Goal: Information Seeking & Learning: Check status

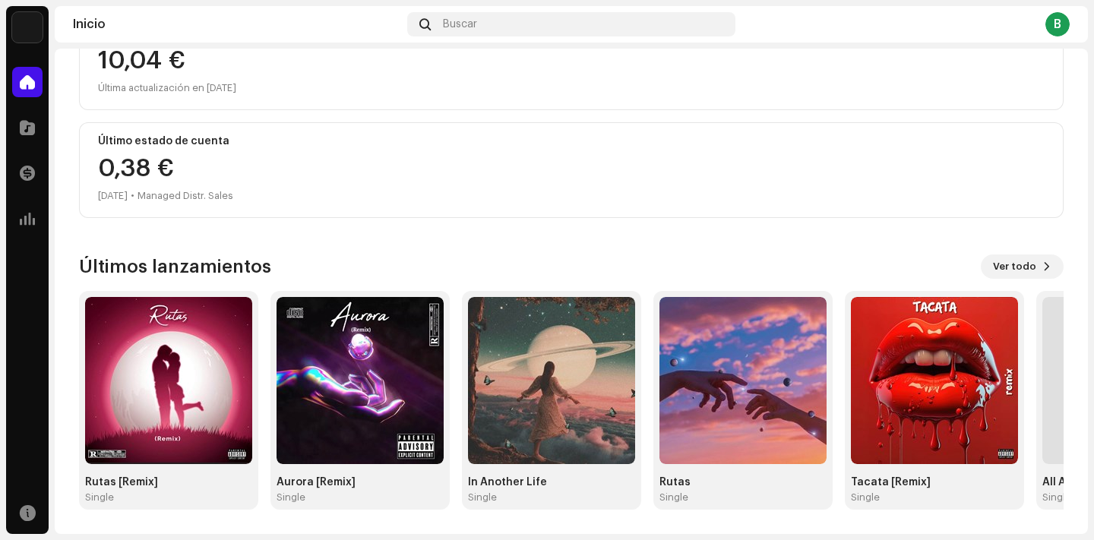
scroll to position [210, 0]
click at [148, 460] on img at bounding box center [168, 380] width 167 height 167
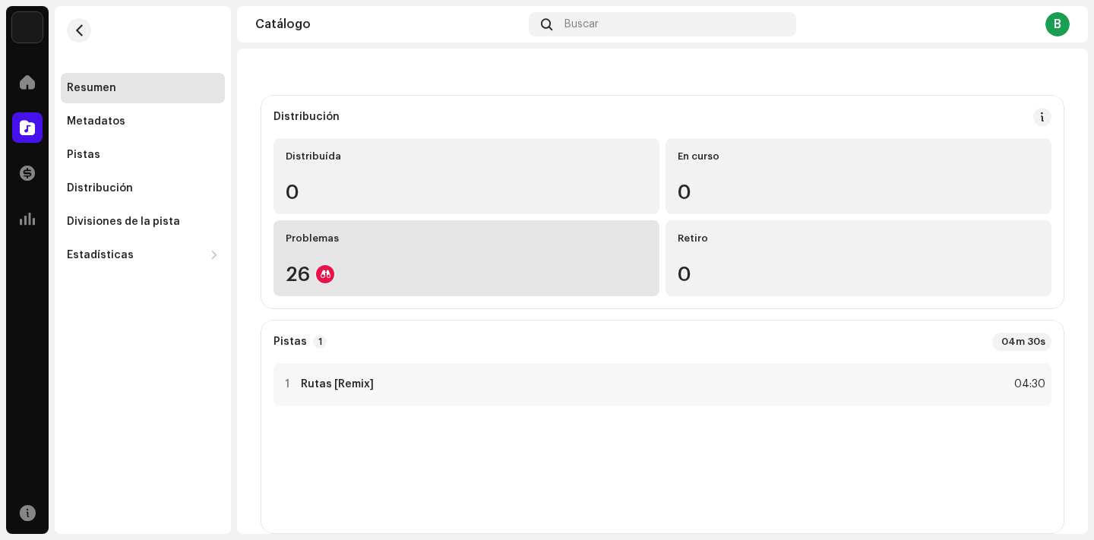
scroll to position [128, 0]
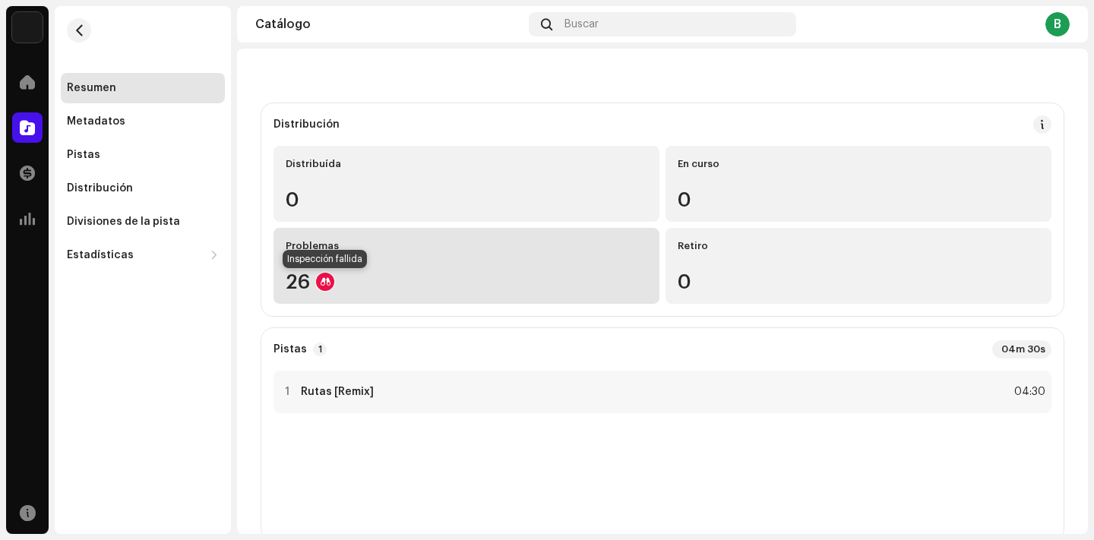
click at [321, 279] on div at bounding box center [325, 282] width 18 height 18
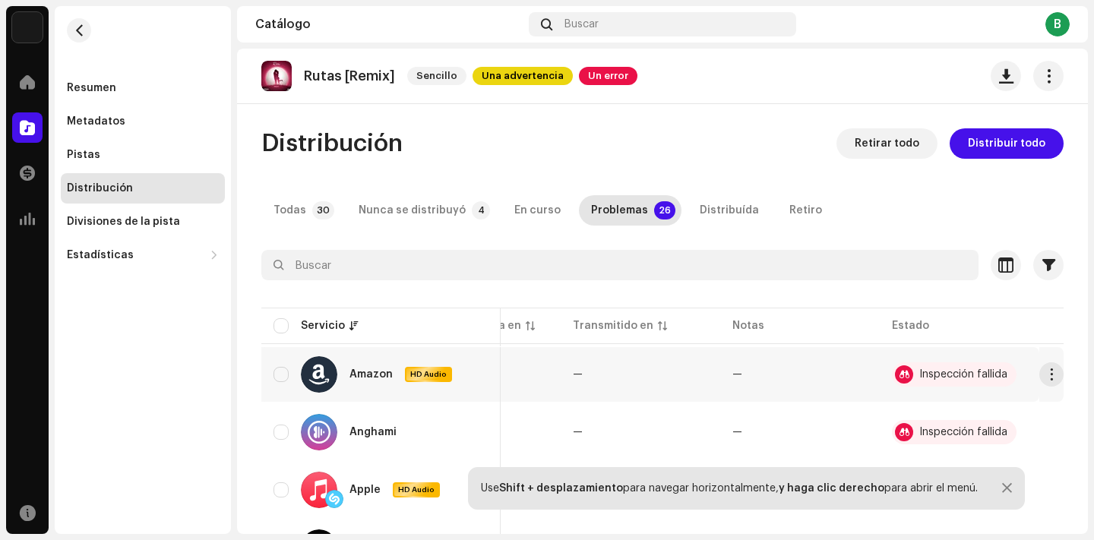
scroll to position [0, 102]
click at [919, 375] on div "Inspección fallida" at bounding box center [963, 374] width 88 height 11
click at [957, 432] on div "Inspección fallida" at bounding box center [963, 432] width 88 height 11
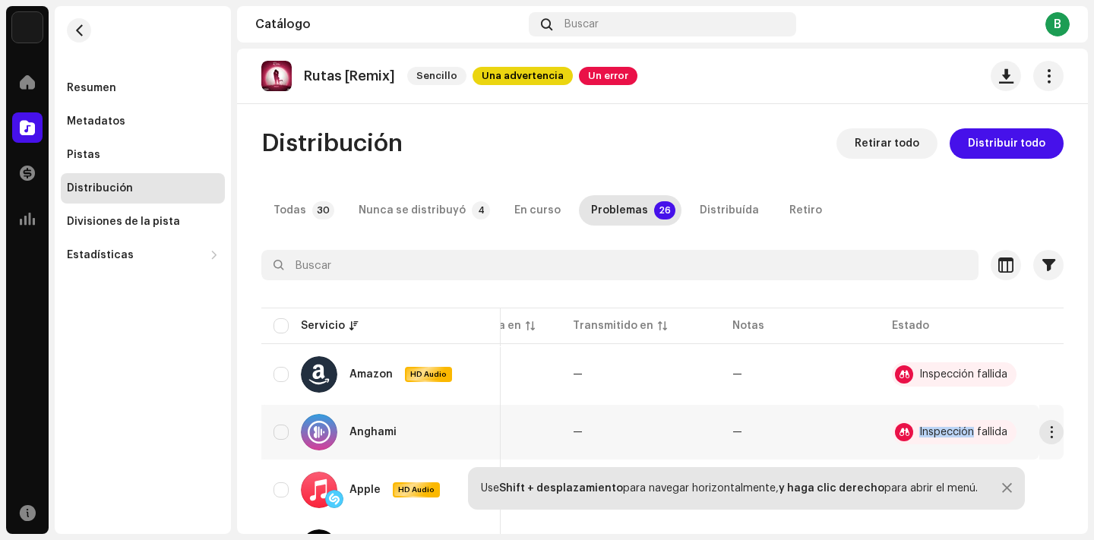
click at [957, 432] on div "Inspección fallida" at bounding box center [963, 432] width 88 height 11
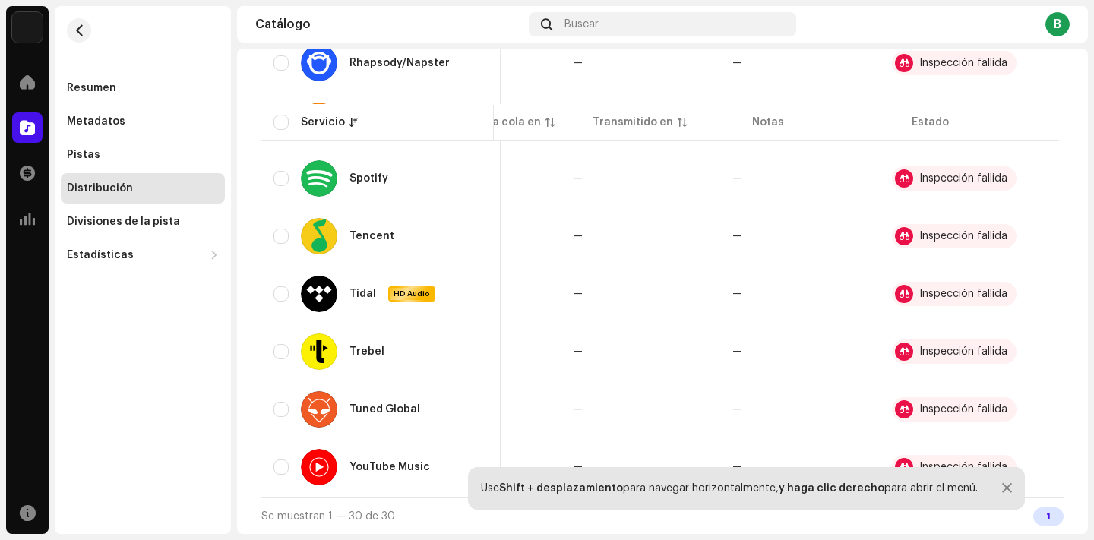
scroll to position [1361, 0]
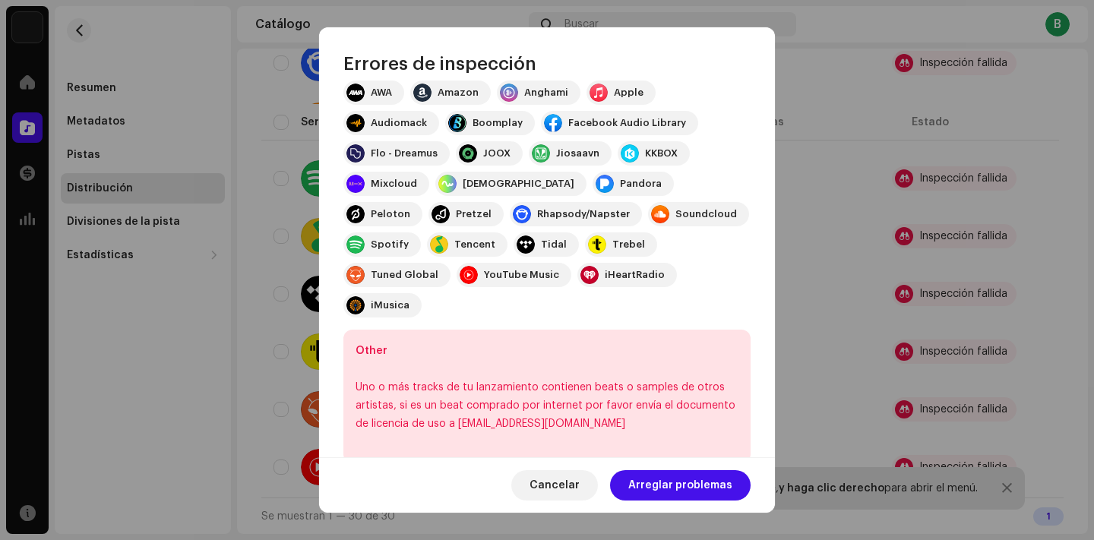
scroll to position [183, 0]
click at [678, 495] on span "Arreglar problemas" at bounding box center [680, 485] width 104 height 30
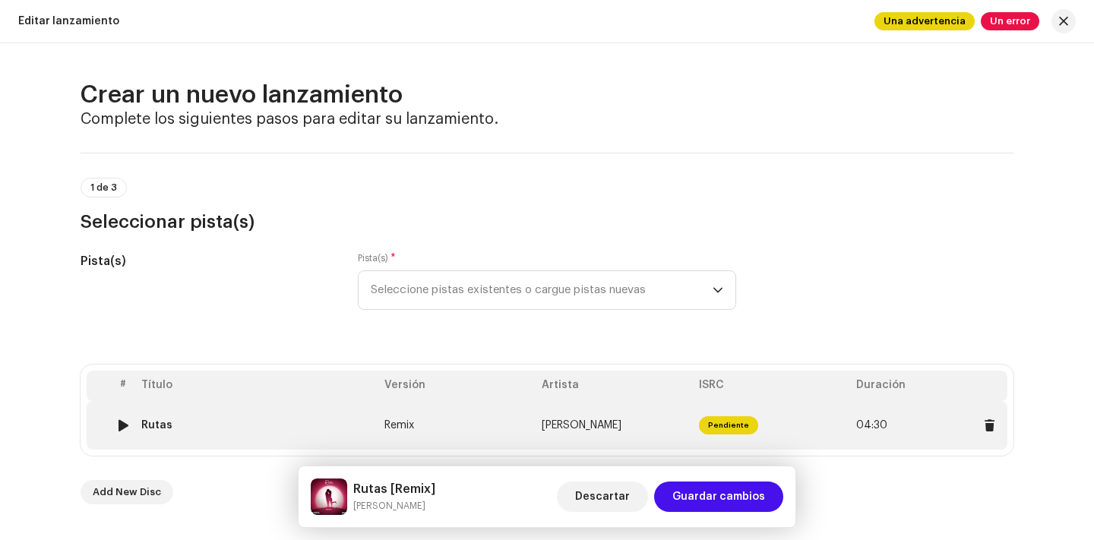
click at [714, 426] on span "Pendiente" at bounding box center [728, 425] width 59 height 18
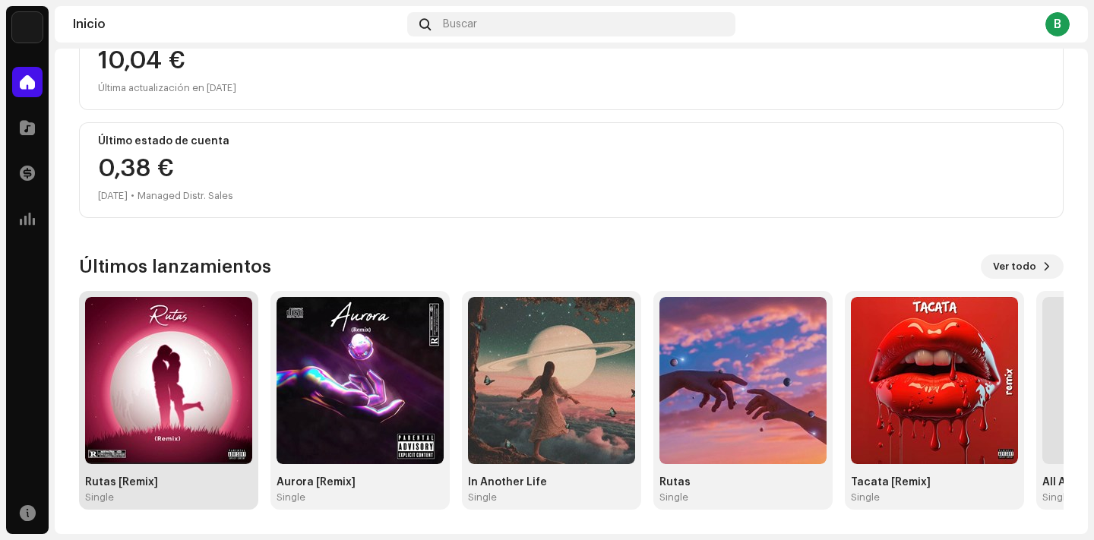
click at [204, 398] on img at bounding box center [168, 380] width 167 height 167
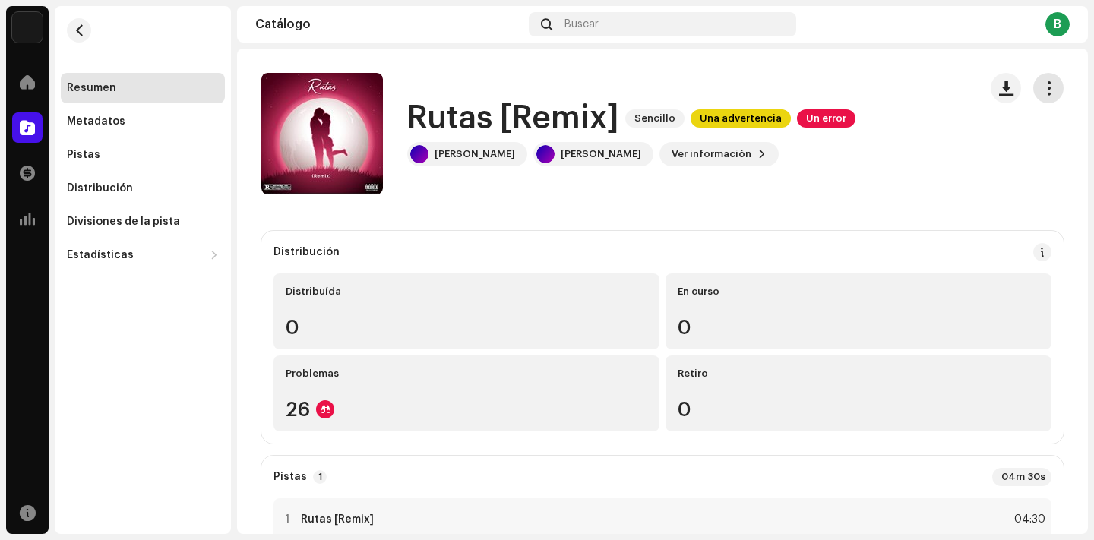
click at [1042, 90] on span "button" at bounding box center [1049, 88] width 14 height 12
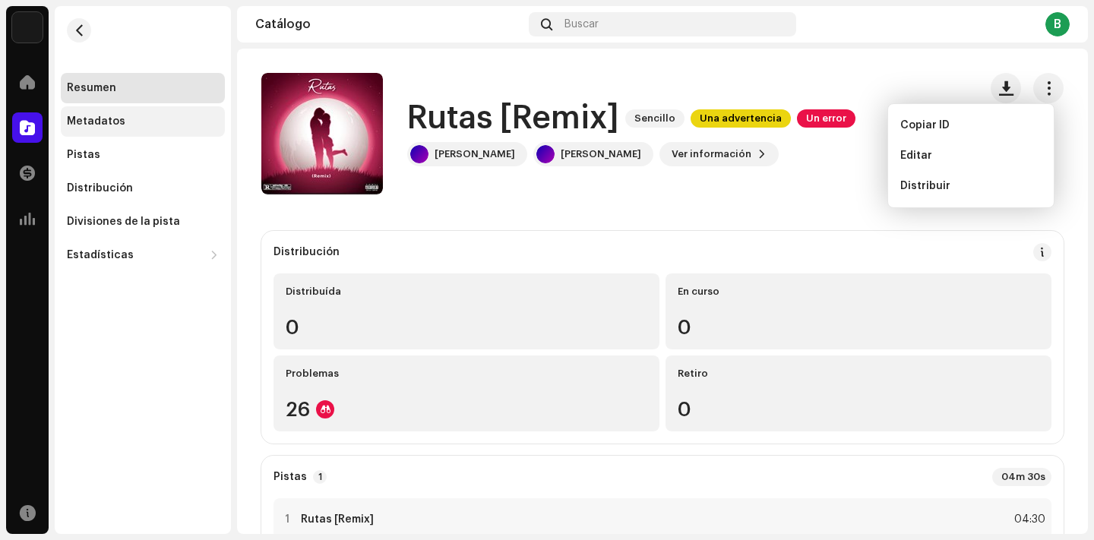
click at [167, 131] on div "Metadatos" at bounding box center [143, 121] width 164 height 30
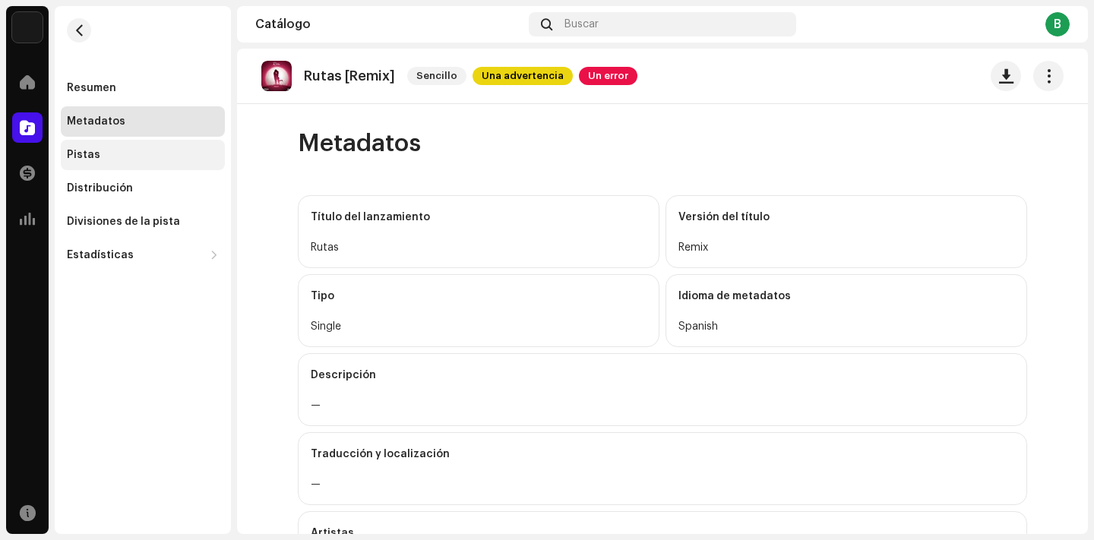
click at [134, 160] on div "Pistas" at bounding box center [143, 155] width 152 height 12
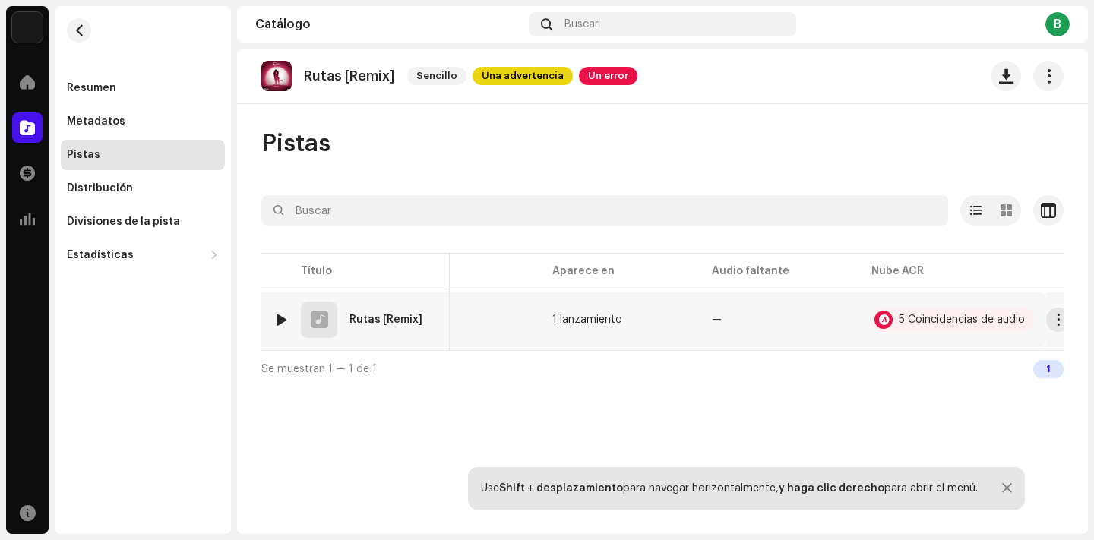
scroll to position [0, 407]
click at [922, 323] on div "5 Coincidencias de audio" at bounding box center [963, 320] width 126 height 11
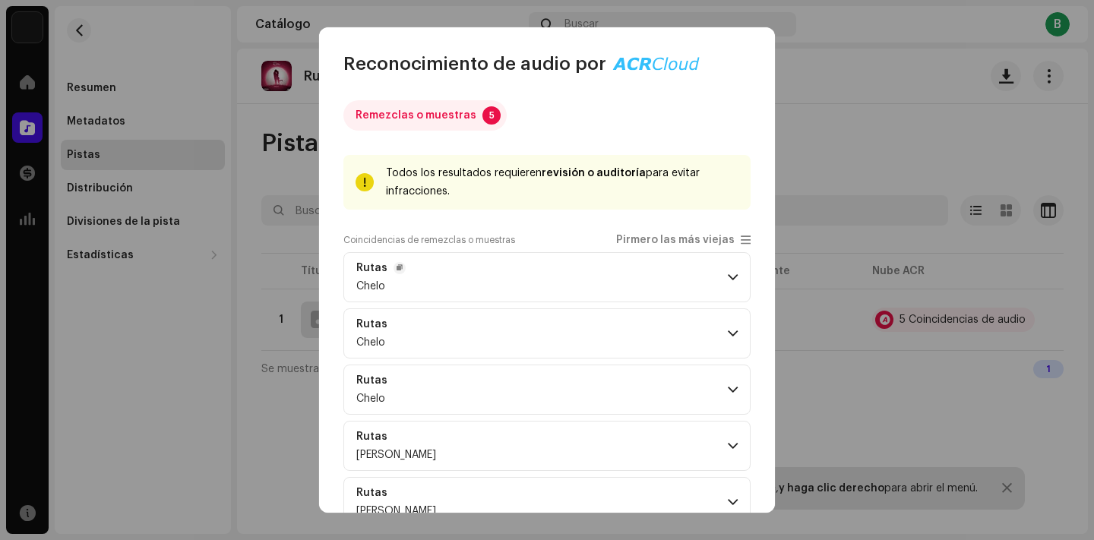
click at [707, 278] on p-accordion-header "Rutas Chelo" at bounding box center [546, 277] width 407 height 50
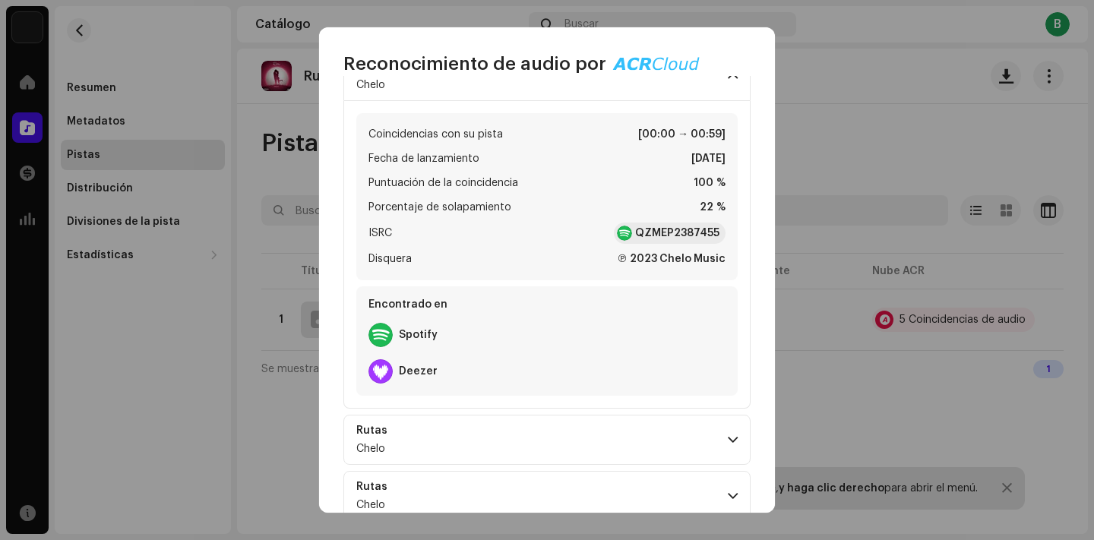
scroll to position [214, 0]
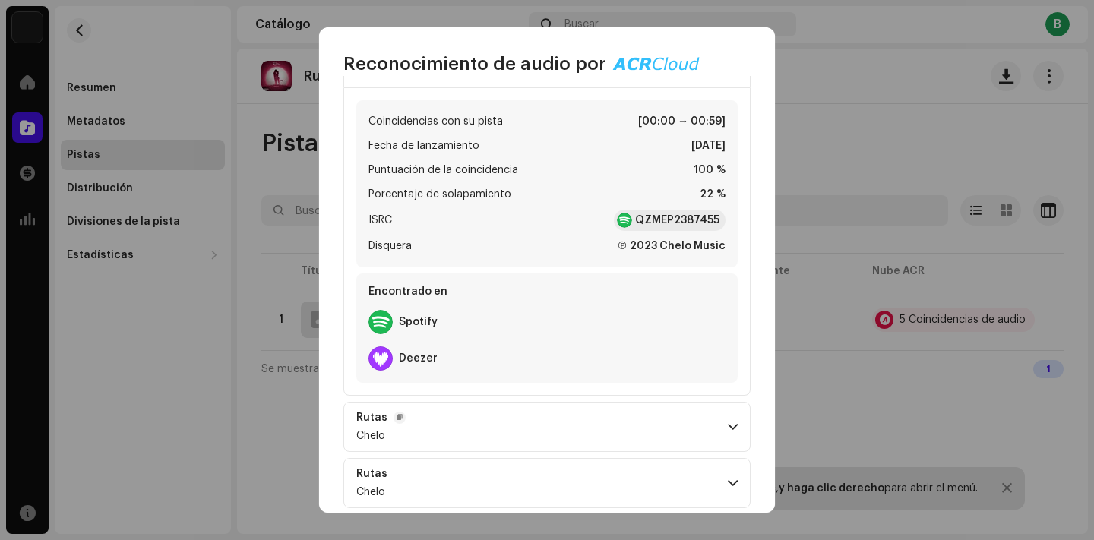
click at [711, 423] on p-accordion-header "Rutas Chelo" at bounding box center [546, 427] width 407 height 50
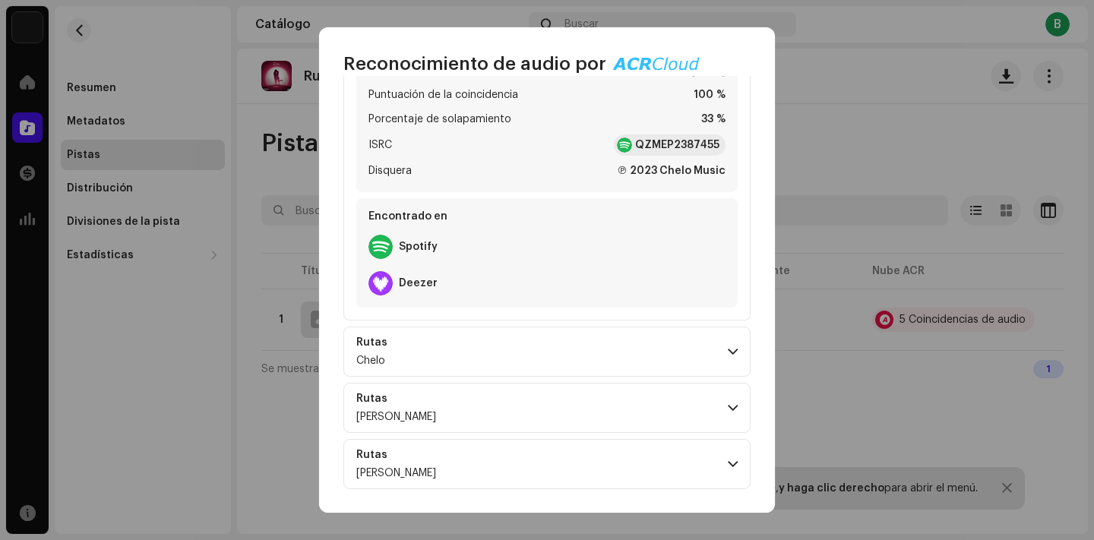
scroll to position [654, 0]
click at [717, 360] on p-accordion-header "Rutas Chelo" at bounding box center [546, 352] width 407 height 50
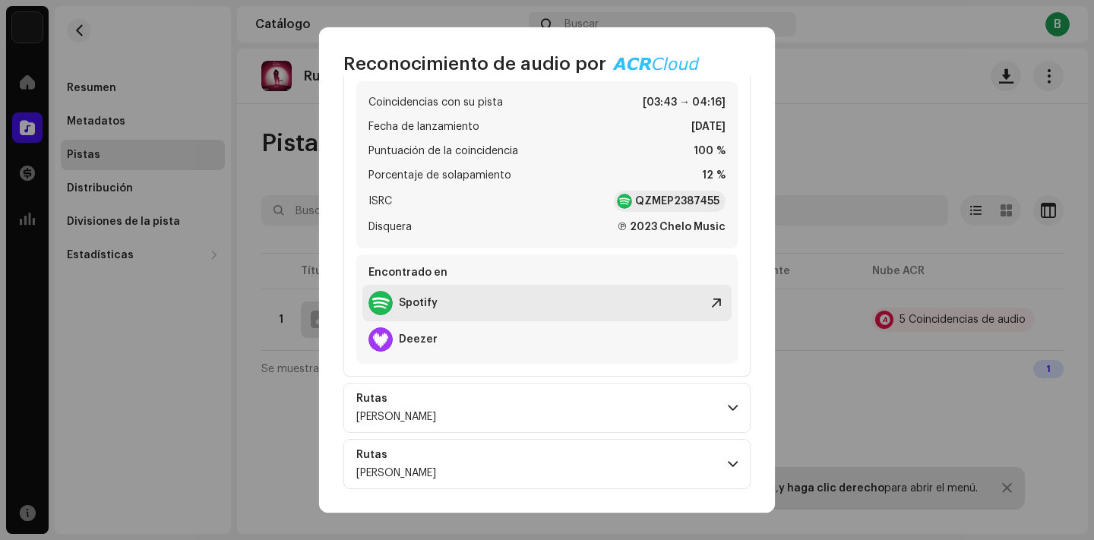
scroll to position [961, 0]
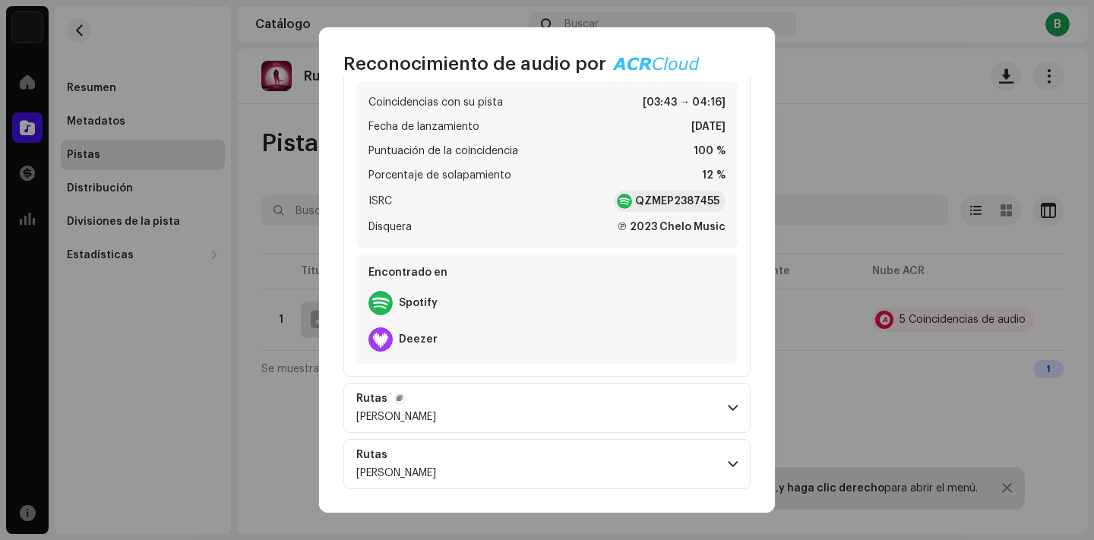
click at [675, 392] on p-accordion-header "Rutas Brian Røse" at bounding box center [546, 408] width 407 height 50
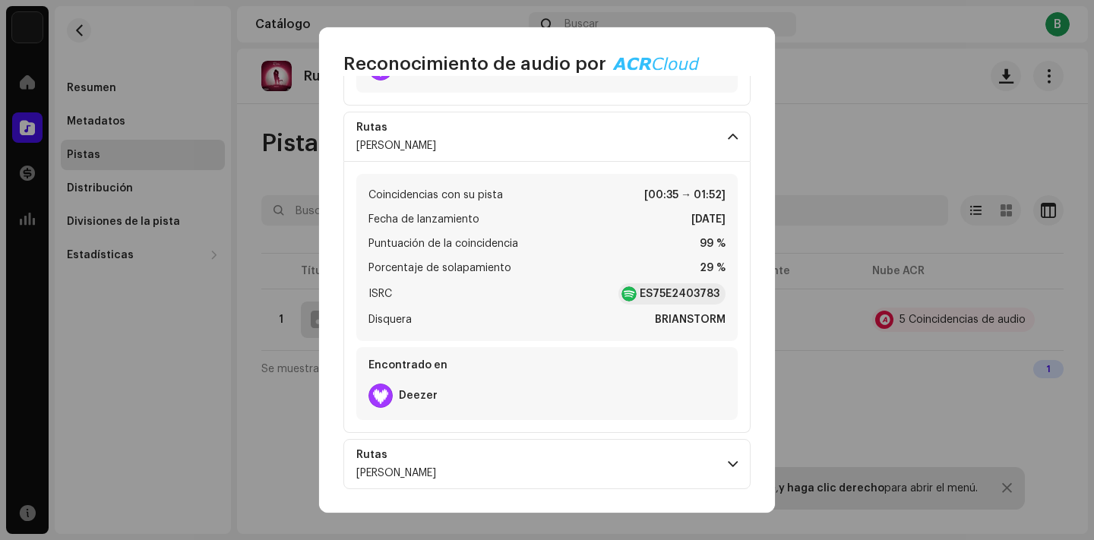
scroll to position [1233, 0]
click at [676, 457] on p-accordion-header "Rutas Brian Røse" at bounding box center [546, 464] width 407 height 50
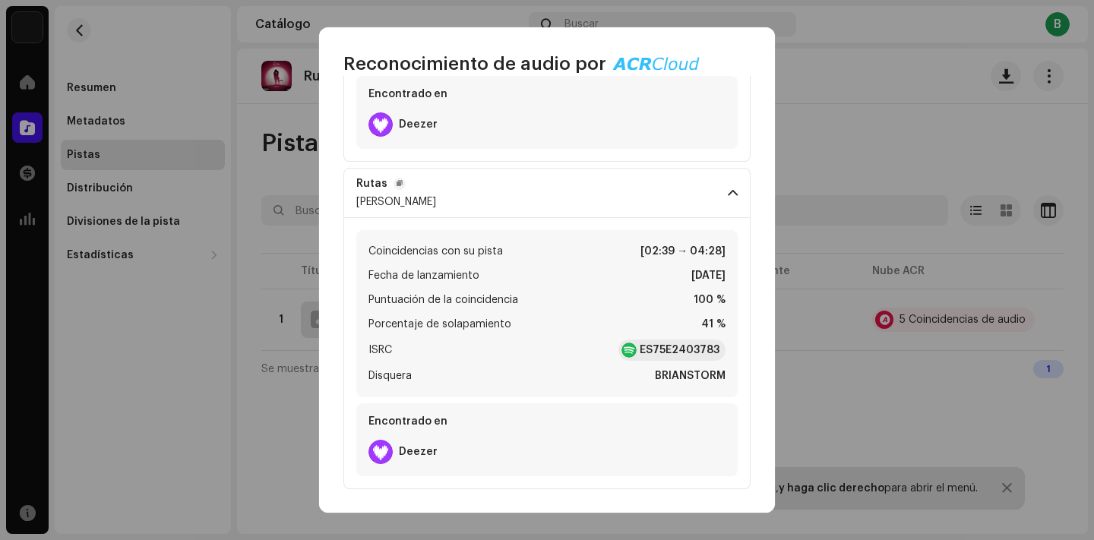
scroll to position [1504, 0]
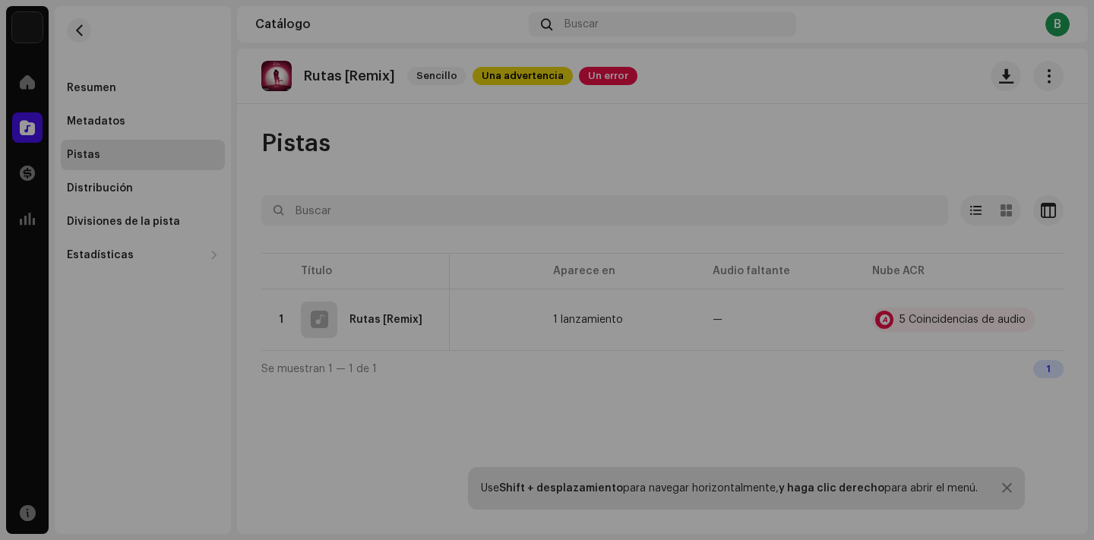
click at [204, 311] on div "Reconocimiento de audio por Remezclas o muestras 5 Todos los resultados requier…" at bounding box center [547, 270] width 1094 height 540
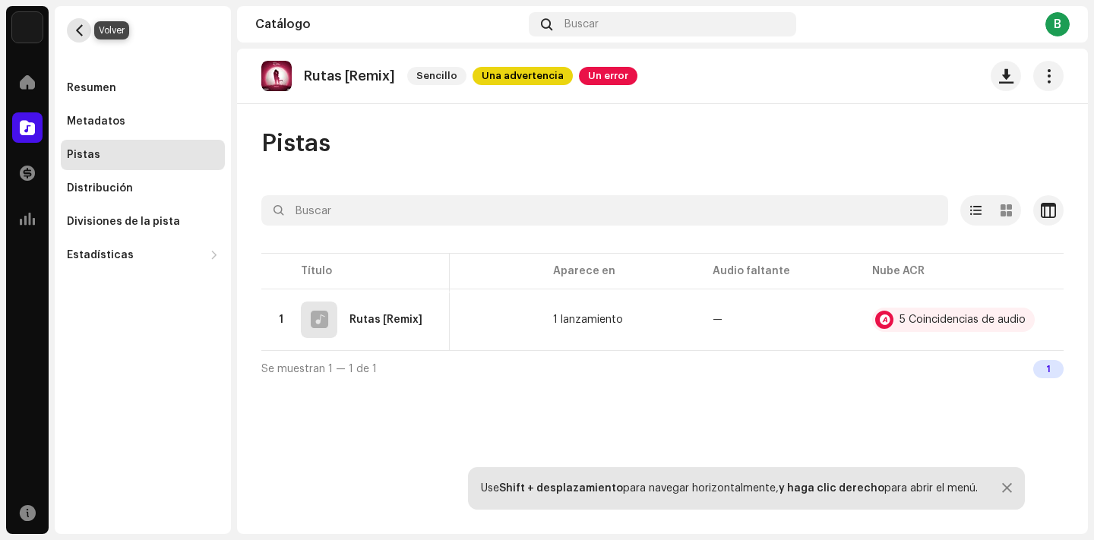
click at [75, 36] on button "button" at bounding box center [79, 30] width 24 height 24
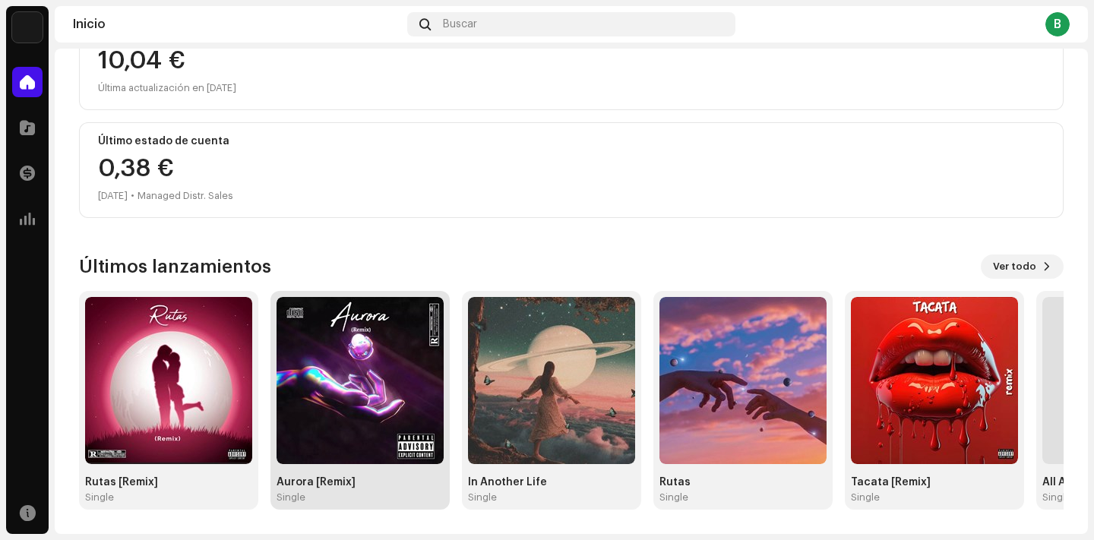
scroll to position [210, 0]
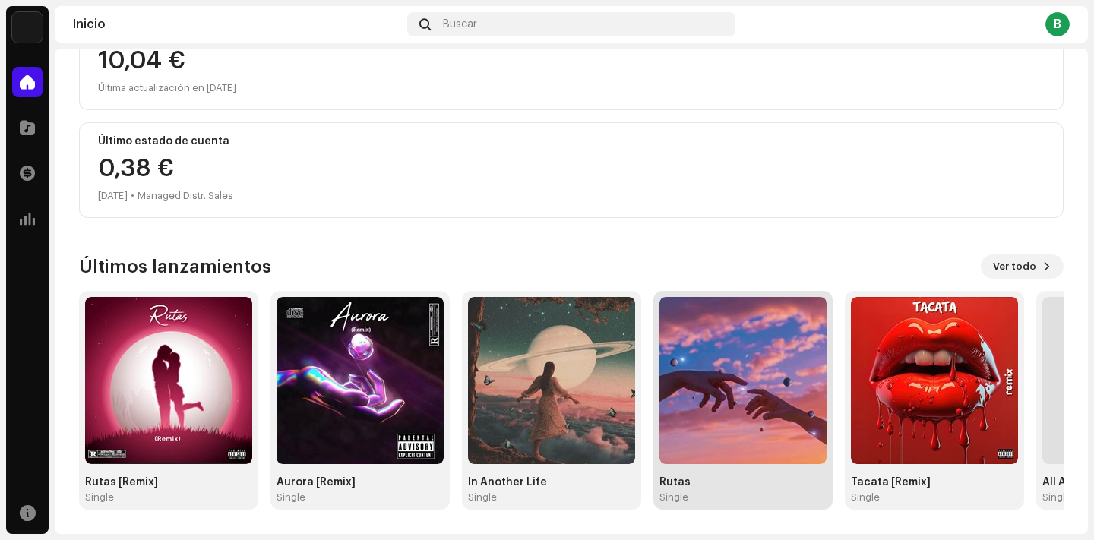
click at [735, 432] on img at bounding box center [743, 380] width 167 height 167
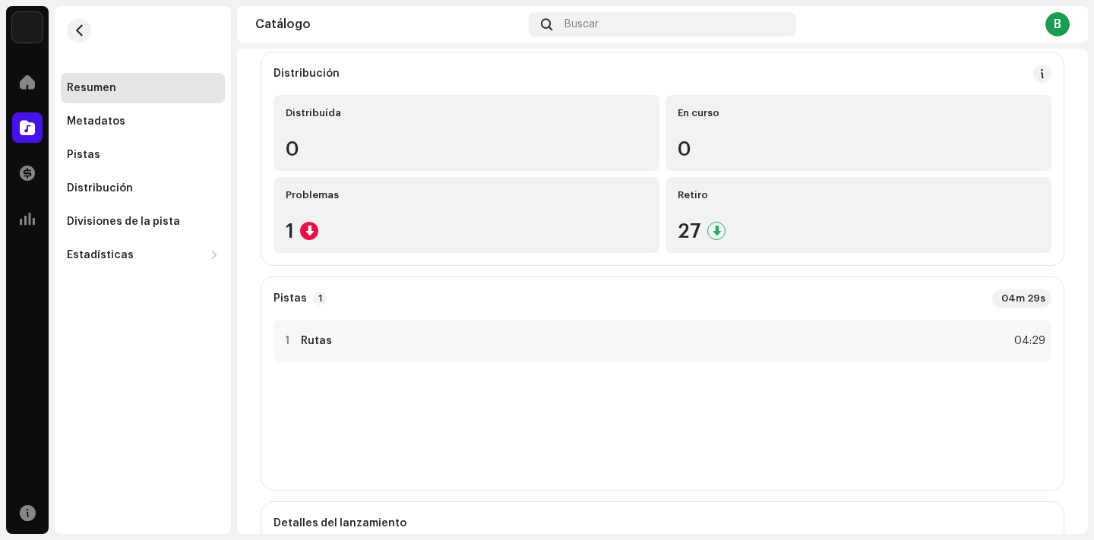
scroll to position [180, 0]
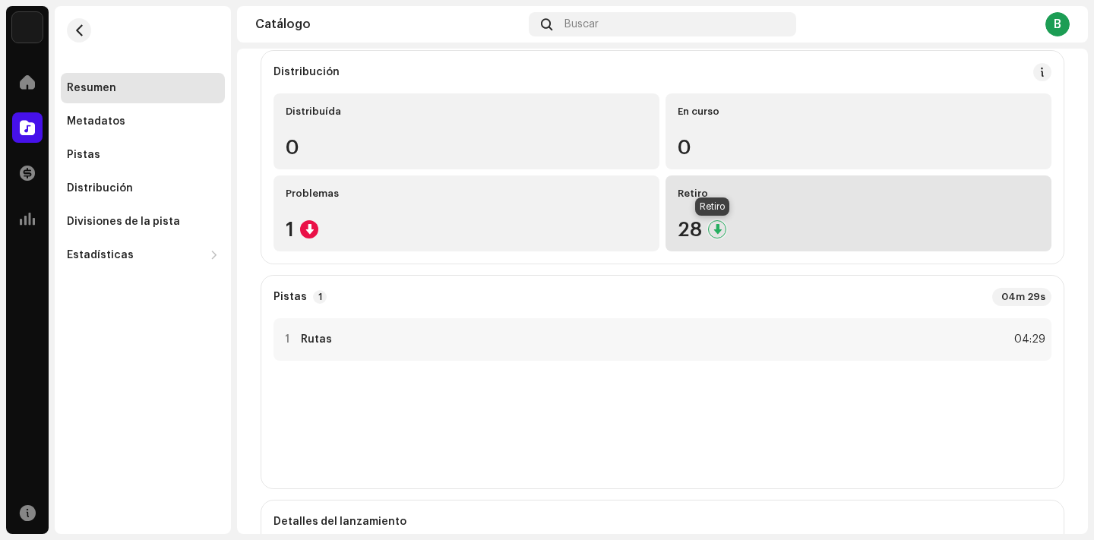
click at [712, 229] on div at bounding box center [717, 229] width 18 height 18
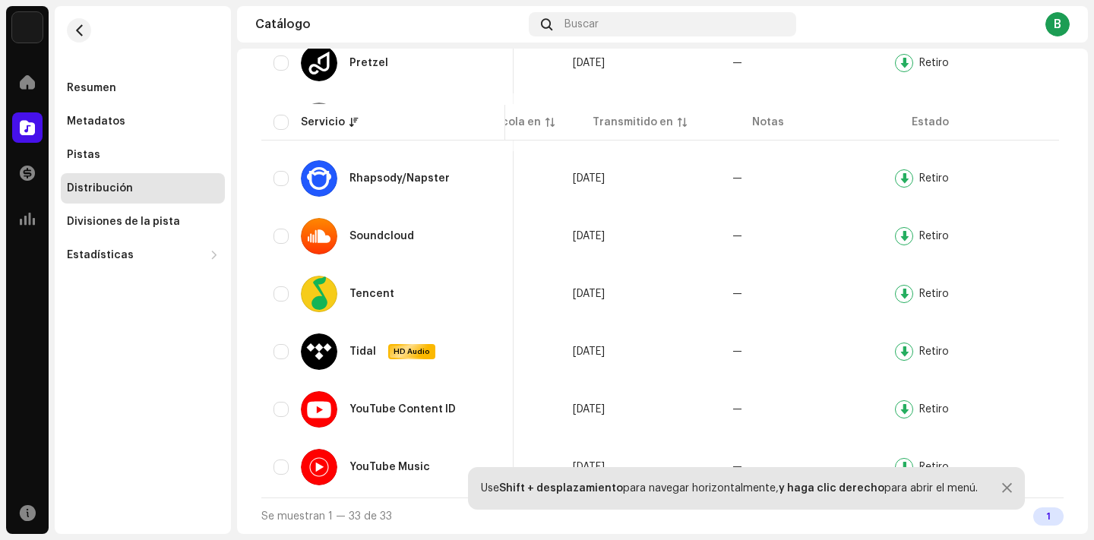
scroll to position [1476, 0]
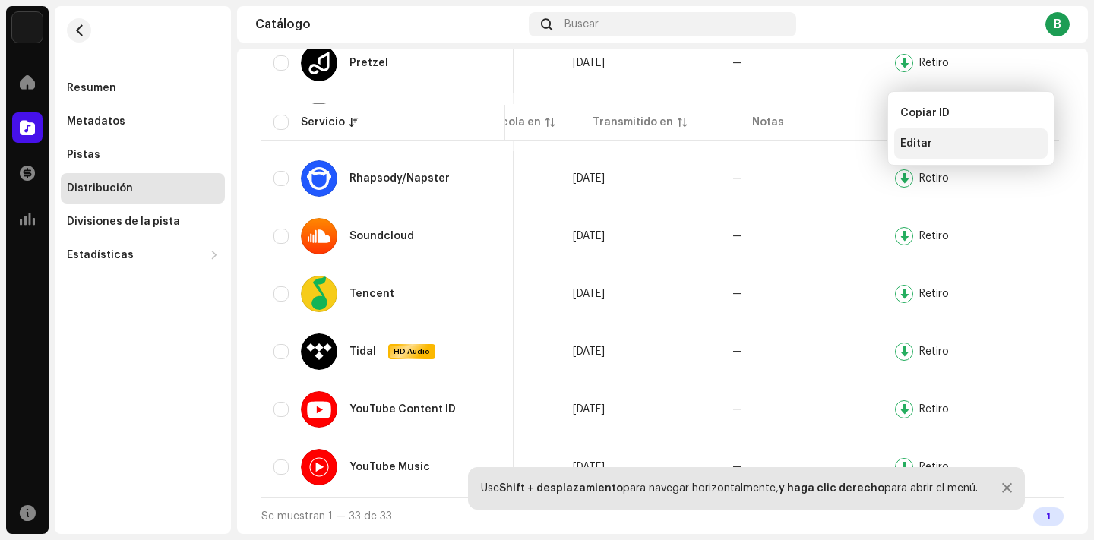
click at [976, 141] on div "Editar" at bounding box center [970, 144] width 141 height 12
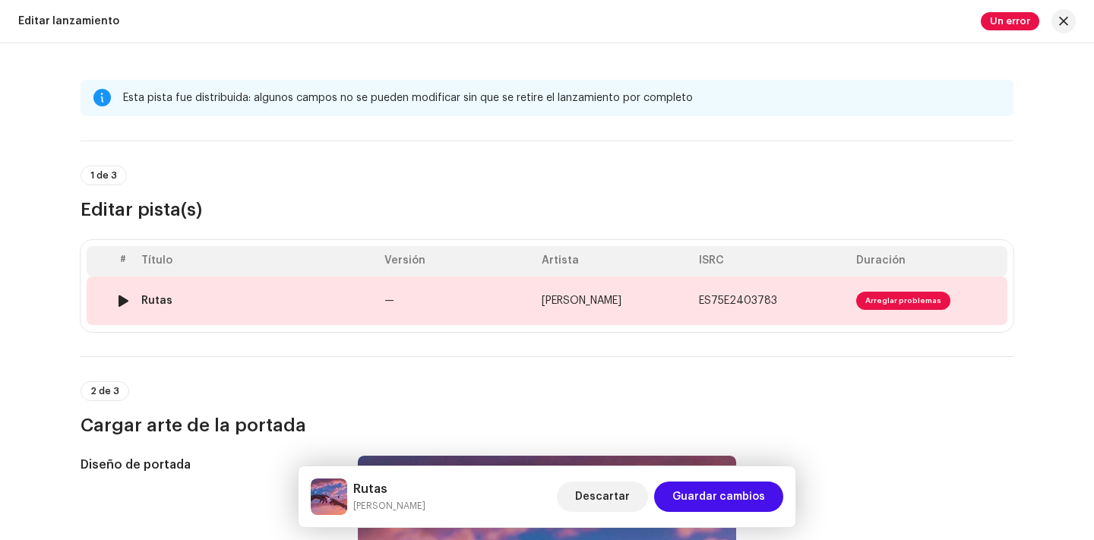
click at [862, 297] on span "Arreglar problemas" at bounding box center [903, 301] width 94 height 18
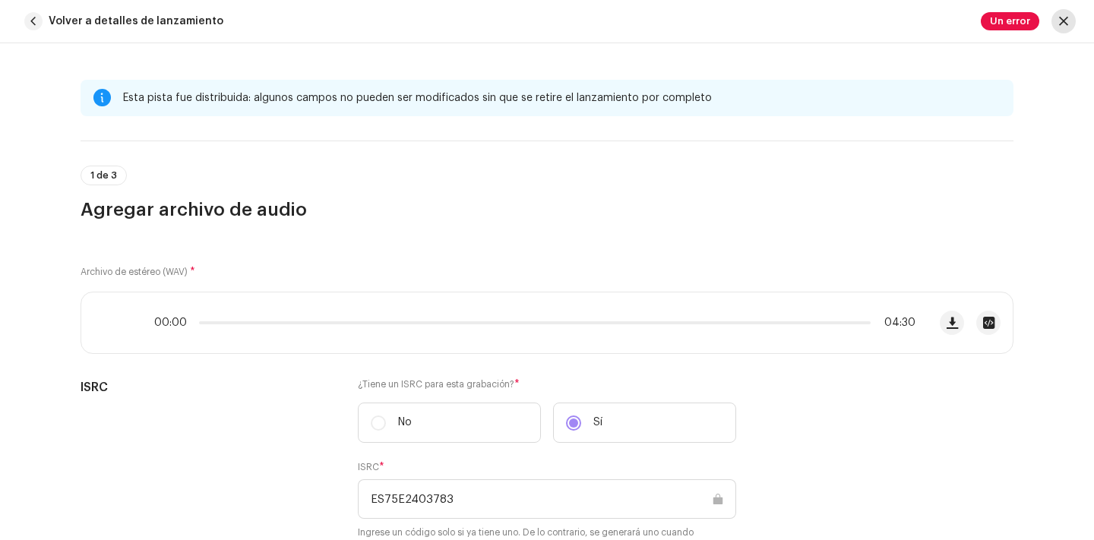
click at [1067, 24] on span "button" at bounding box center [1063, 21] width 9 height 12
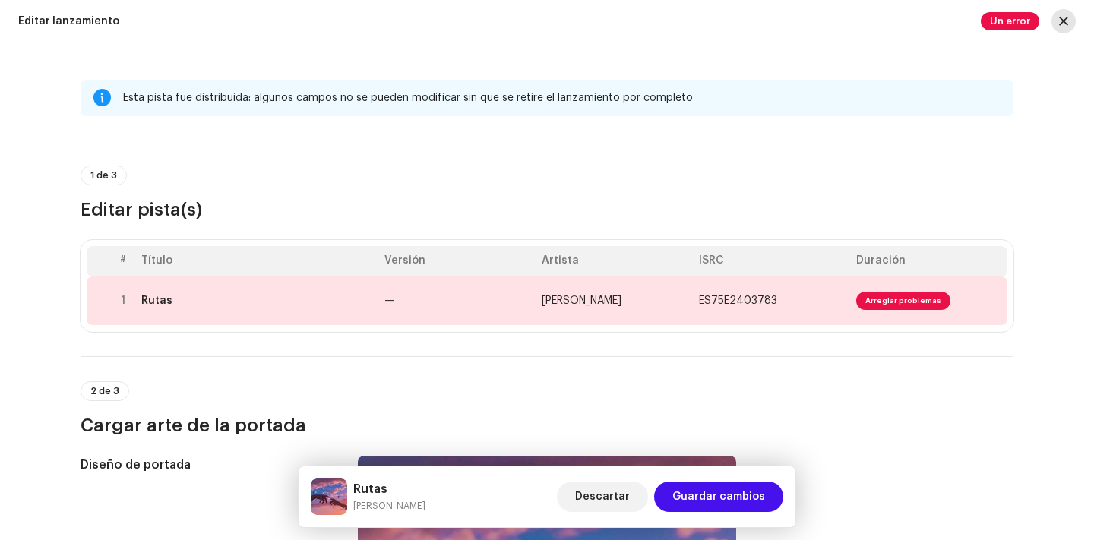
click at [1063, 17] on span "button" at bounding box center [1063, 21] width 9 height 12
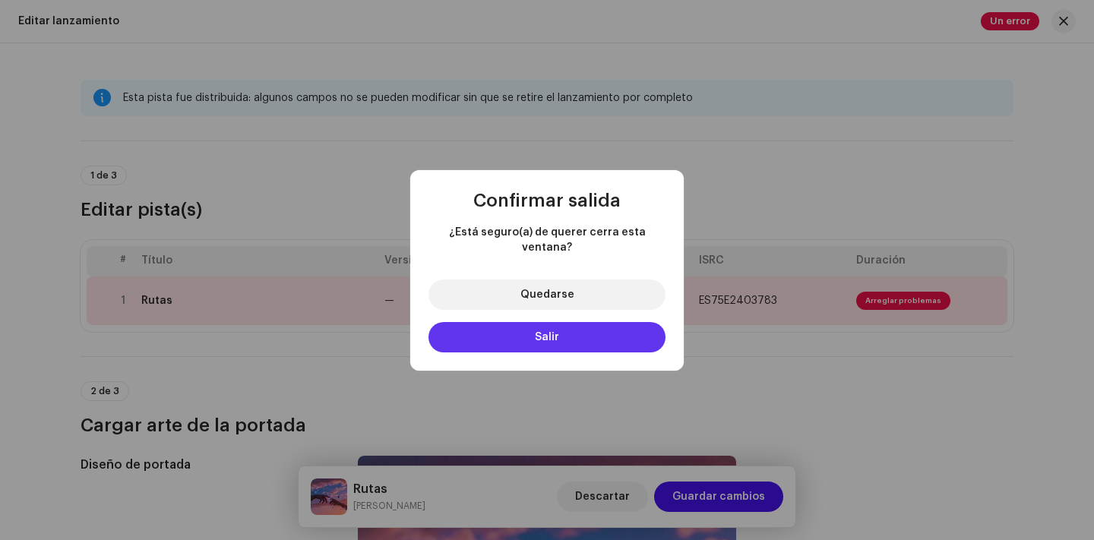
click at [564, 334] on button "Salir" at bounding box center [547, 337] width 237 height 30
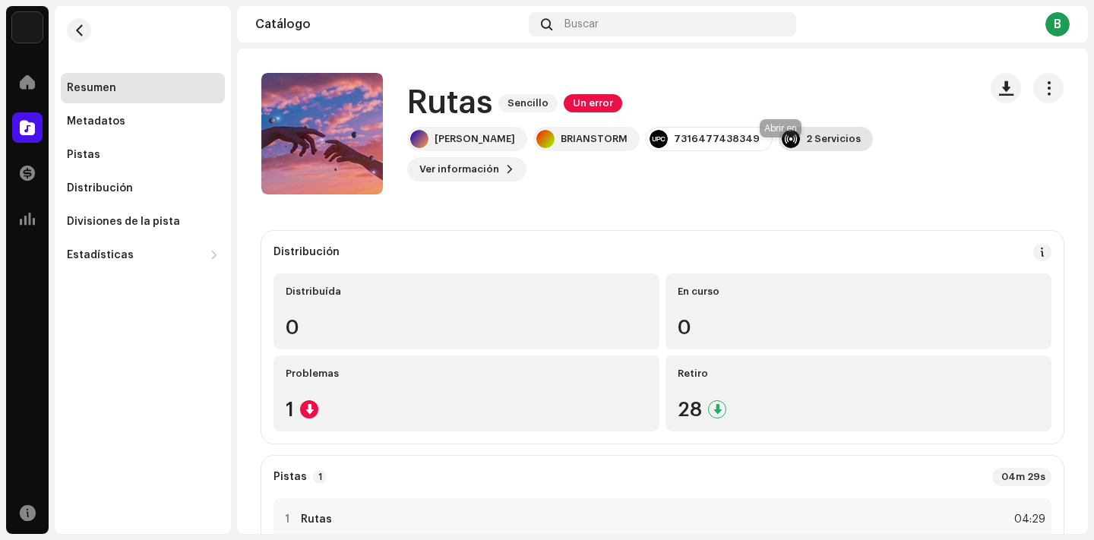
click at [806, 145] on div "2 Servicios" at bounding box center [833, 139] width 55 height 12
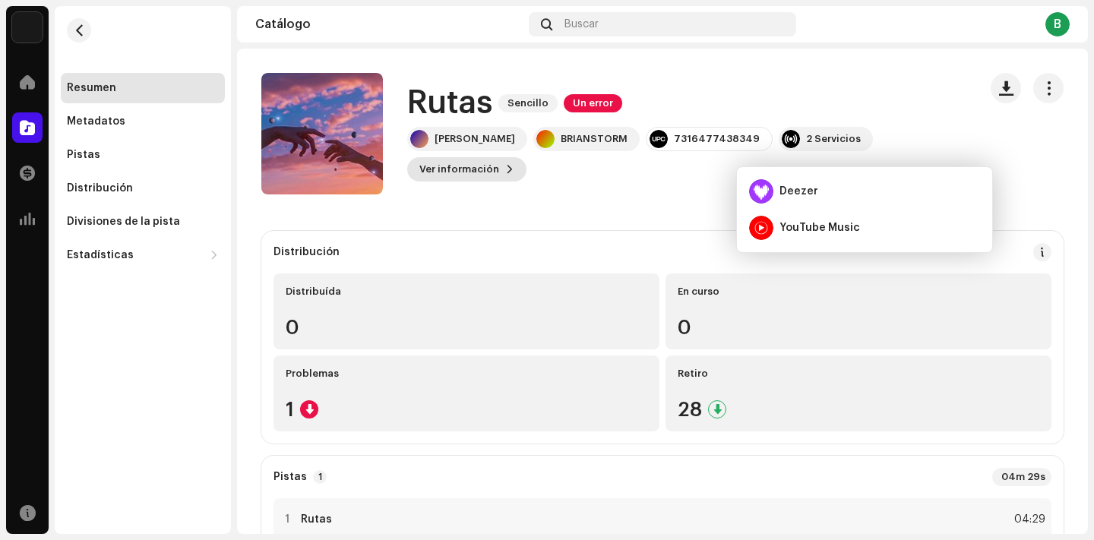
click at [499, 160] on span "Ver información" at bounding box center [459, 169] width 80 height 30
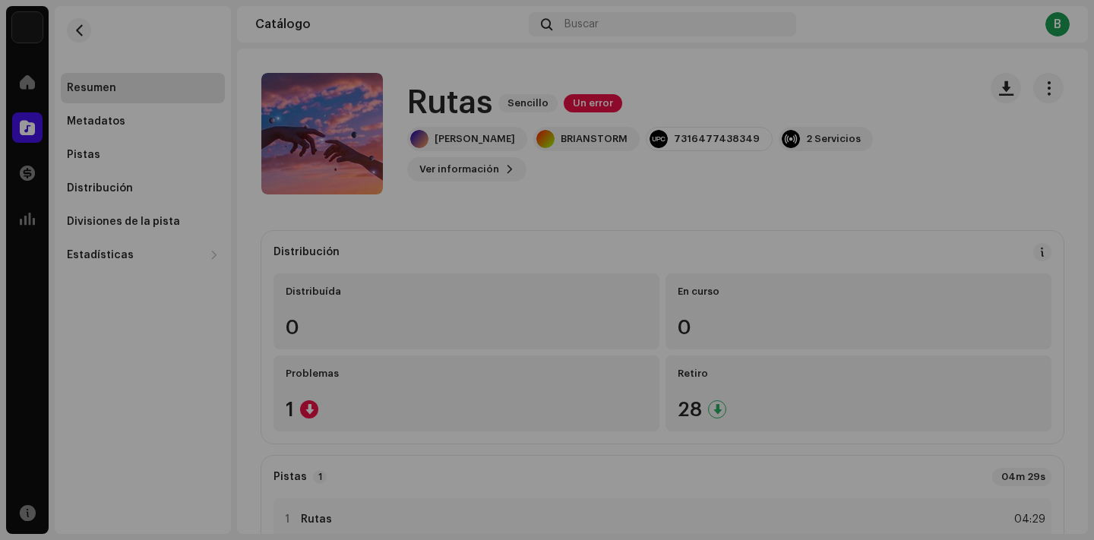
click at [834, 92] on div "Rutas 2241485 Metadatos Distribución Idioma de metadatos Spanish Título del lan…" at bounding box center [547, 270] width 1094 height 540
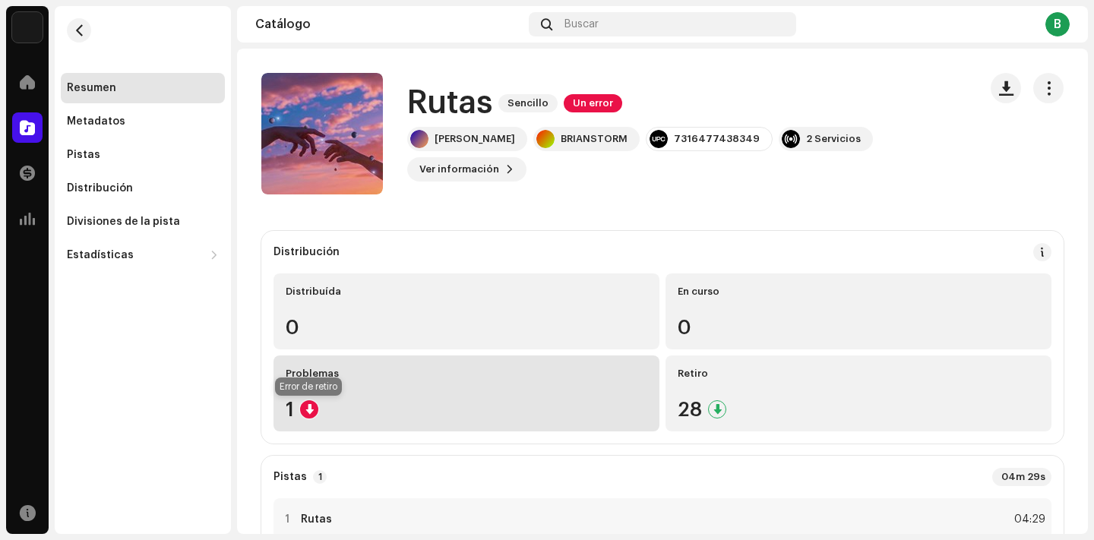
click at [311, 412] on div at bounding box center [309, 409] width 18 height 18
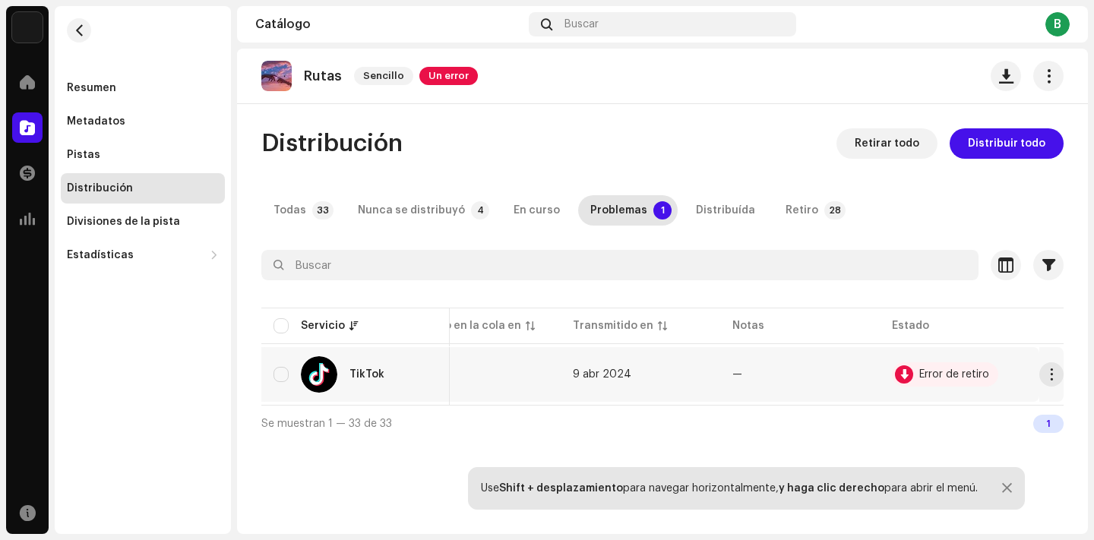
scroll to position [0, 49]
click at [1050, 381] on span "button" at bounding box center [1051, 375] width 11 height 12
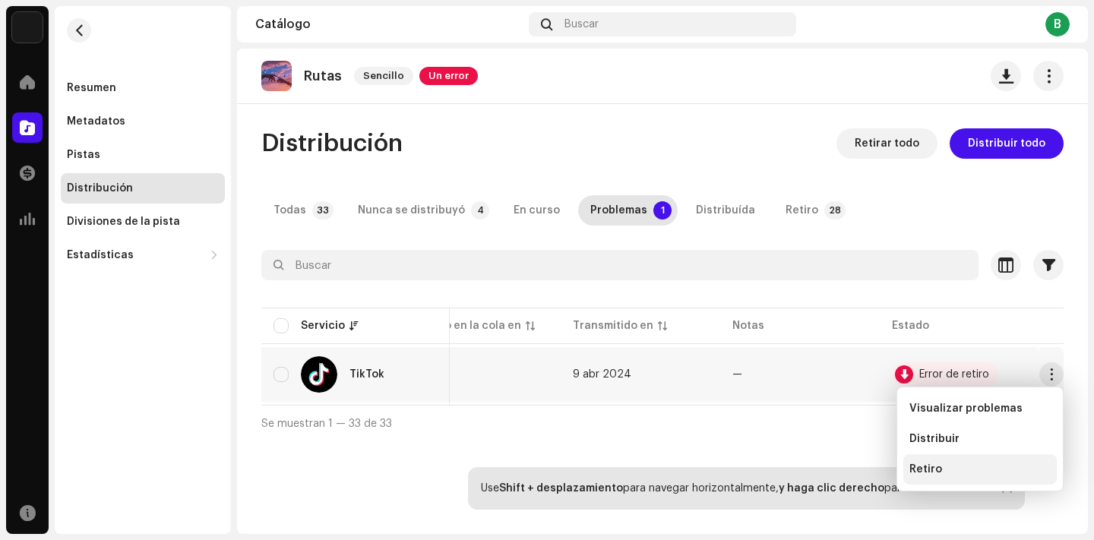
click at [991, 463] on div "Retiro" at bounding box center [980, 469] width 153 height 30
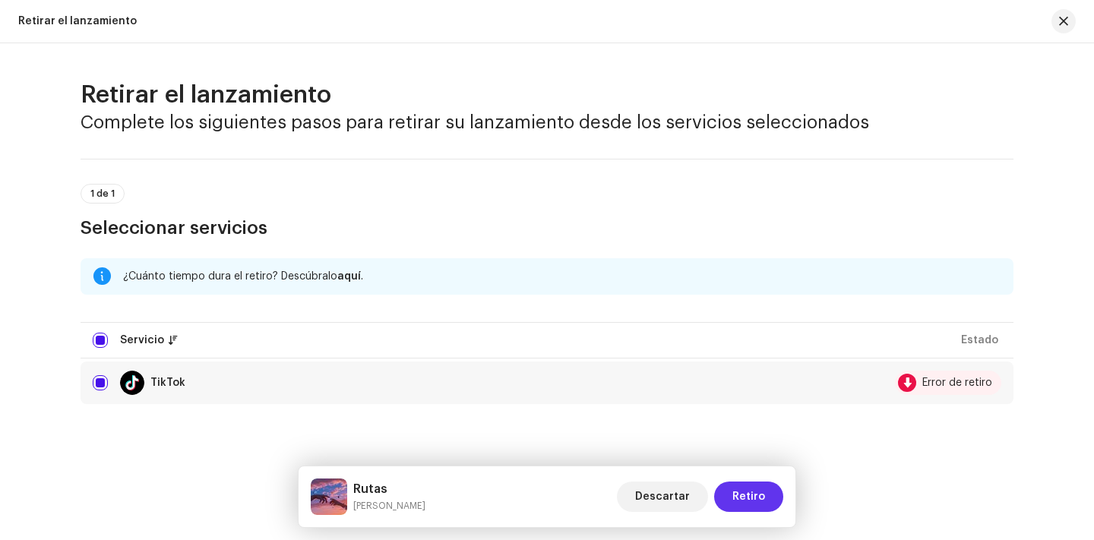
click at [774, 491] on button "Retiro" at bounding box center [748, 497] width 69 height 30
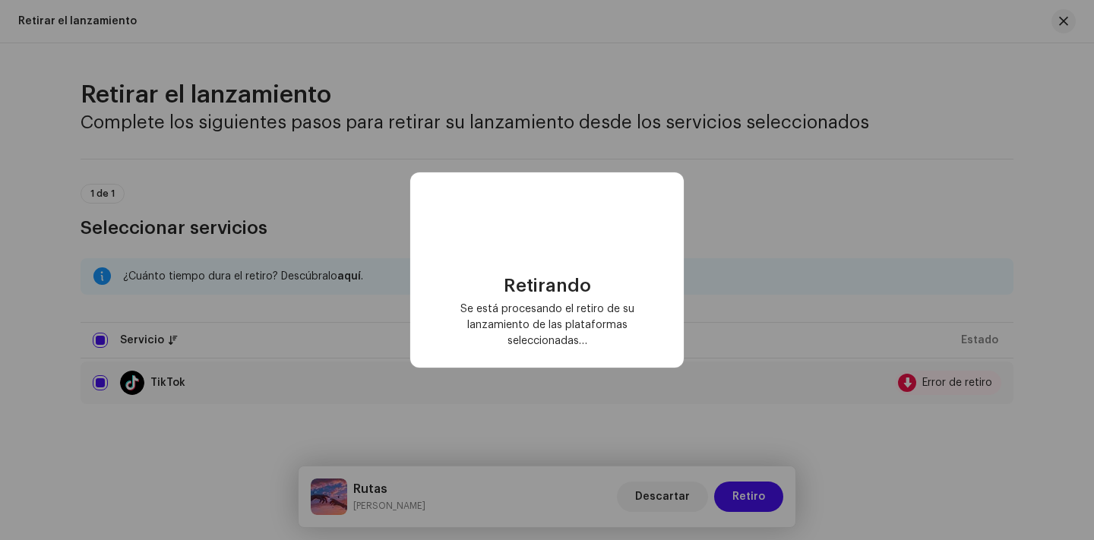
scroll to position [0, 24]
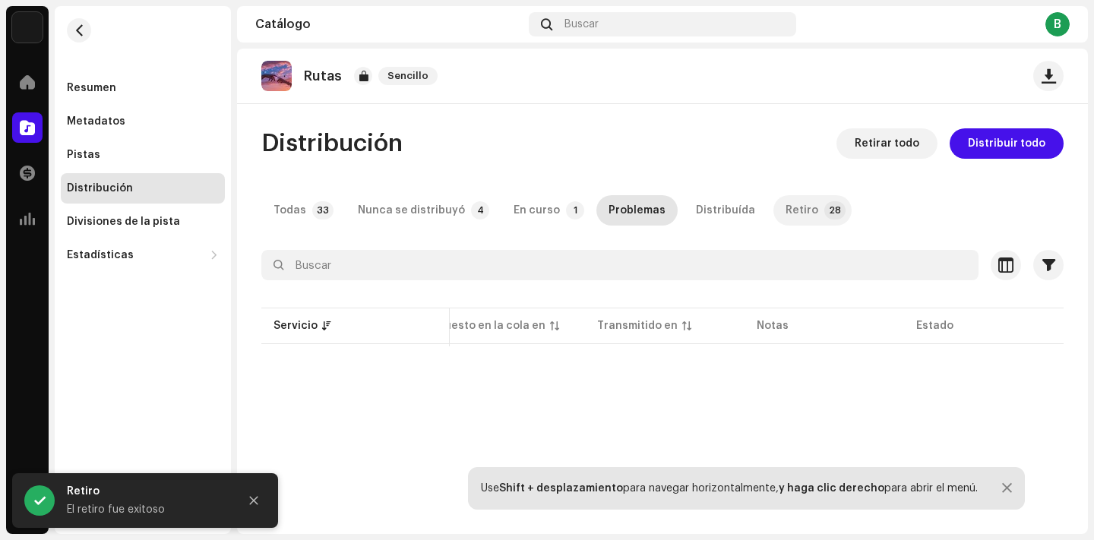
click at [790, 216] on div "Retiro" at bounding box center [802, 210] width 33 height 30
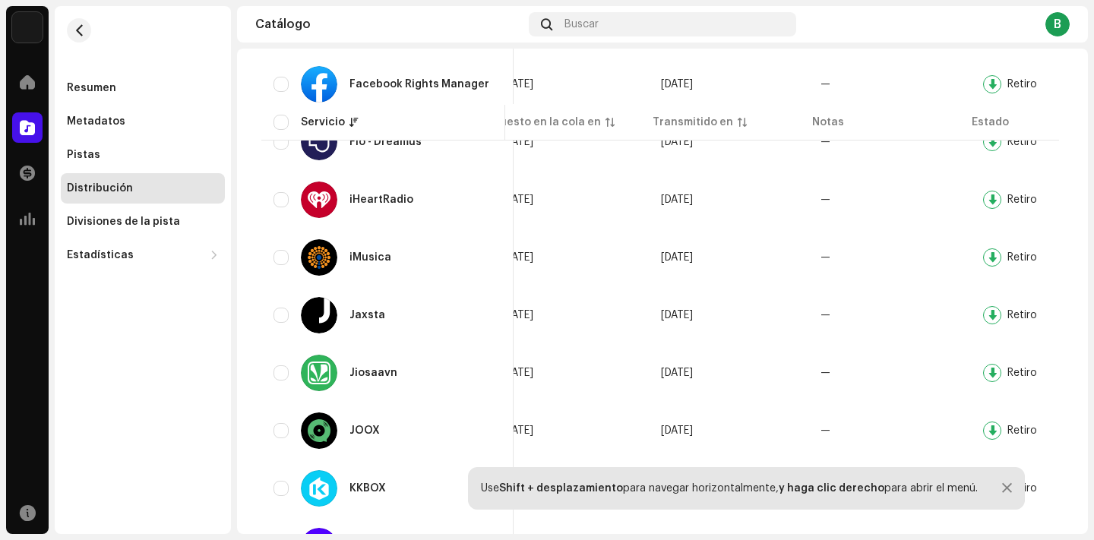
scroll to position [164, 0]
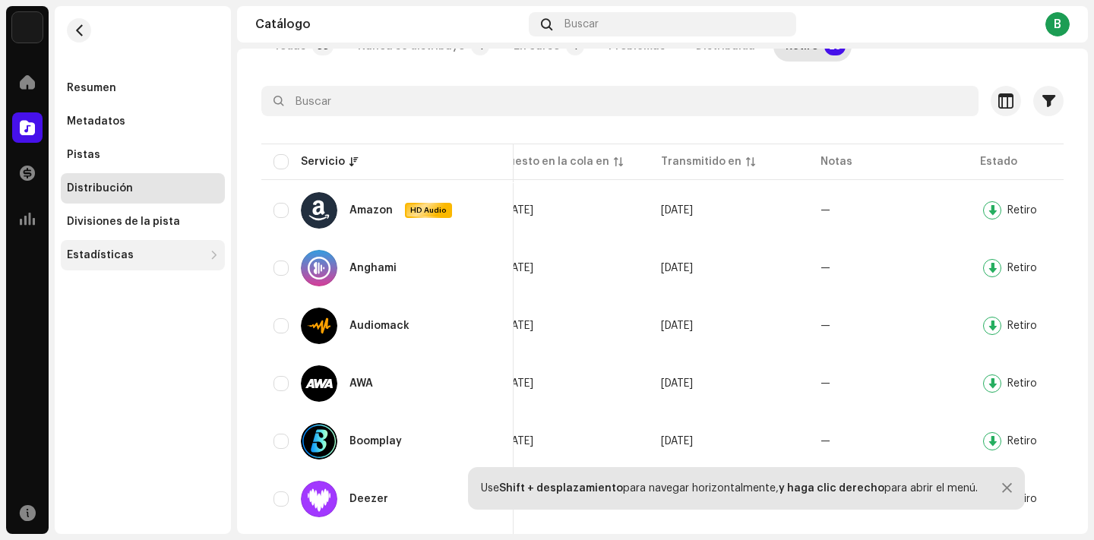
click at [172, 254] on div "Estadísticas" at bounding box center [135, 255] width 137 height 12
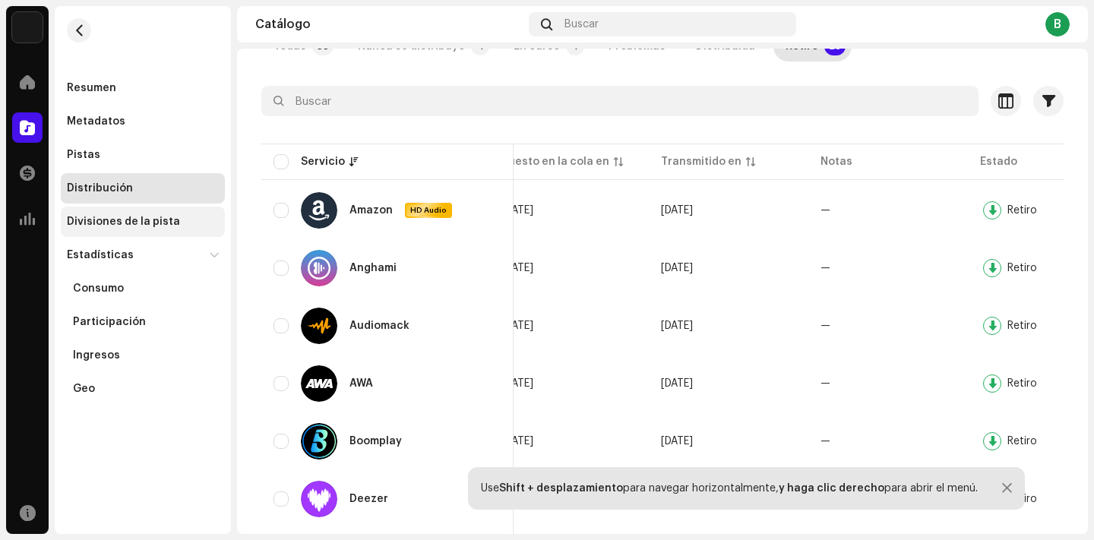
click at [119, 222] on div "Divisiones de la pista" at bounding box center [123, 222] width 113 height 12
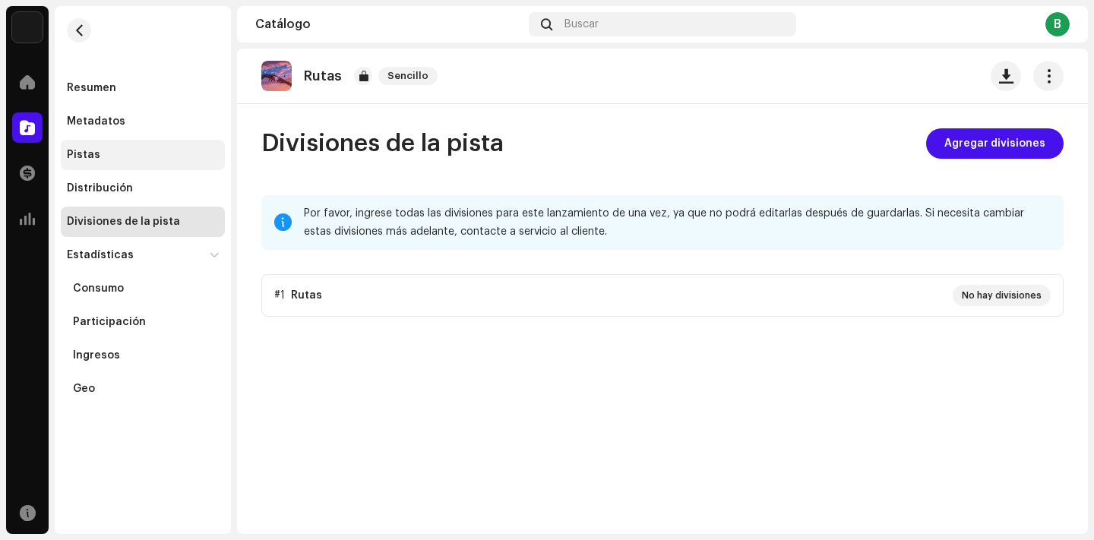
click at [127, 154] on div "Pistas" at bounding box center [143, 155] width 152 height 12
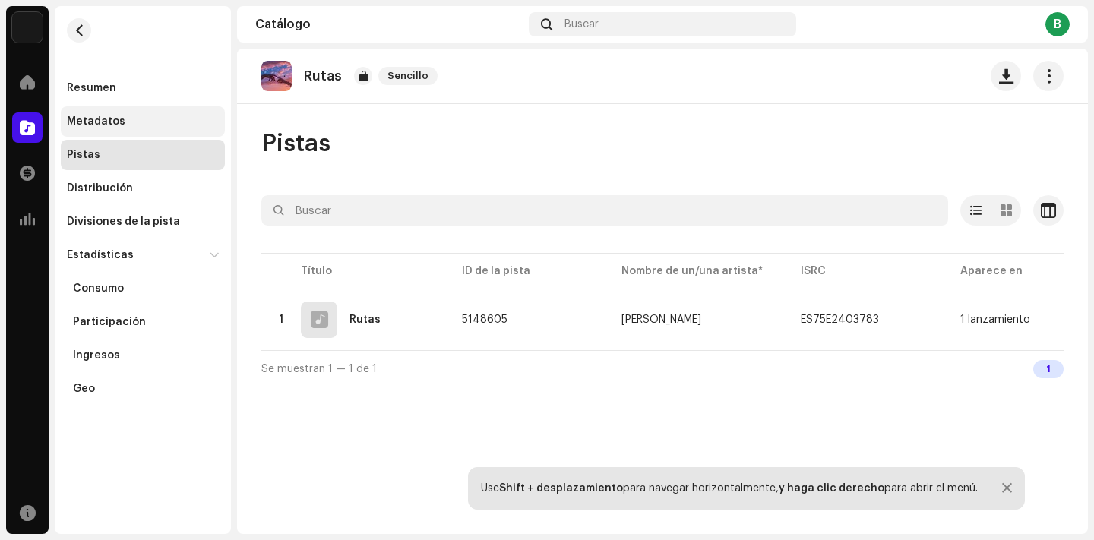
click at [147, 134] on div "Metadatos" at bounding box center [143, 121] width 164 height 30
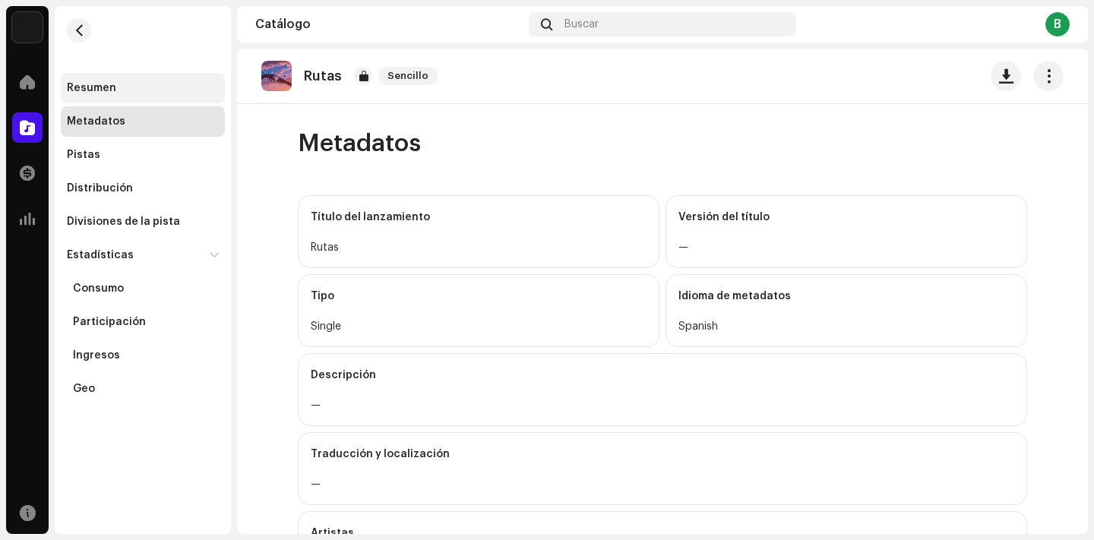
click at [152, 103] on div "Resumen" at bounding box center [143, 88] width 164 height 30
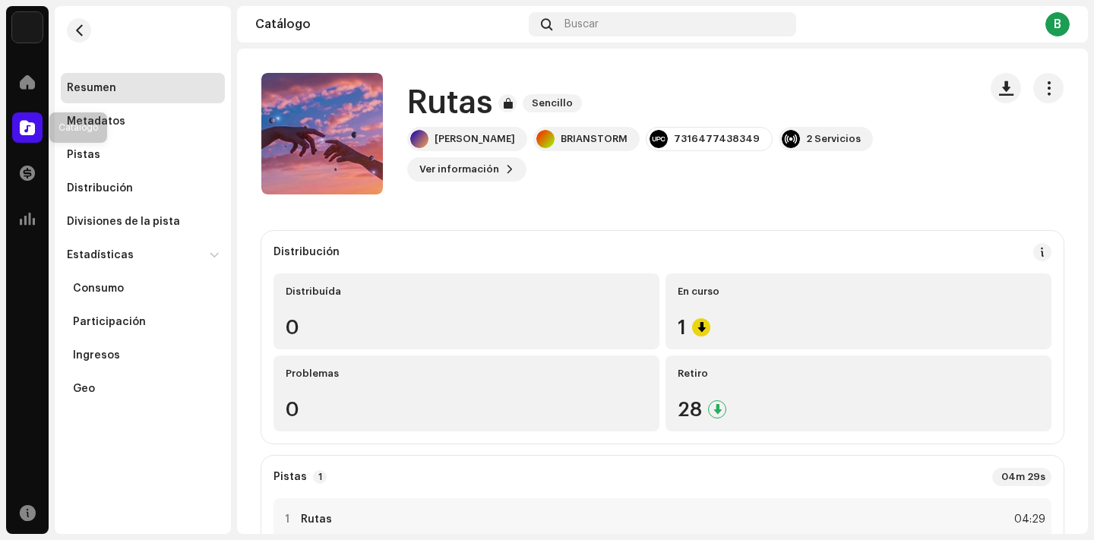
click at [36, 126] on div at bounding box center [27, 127] width 30 height 30
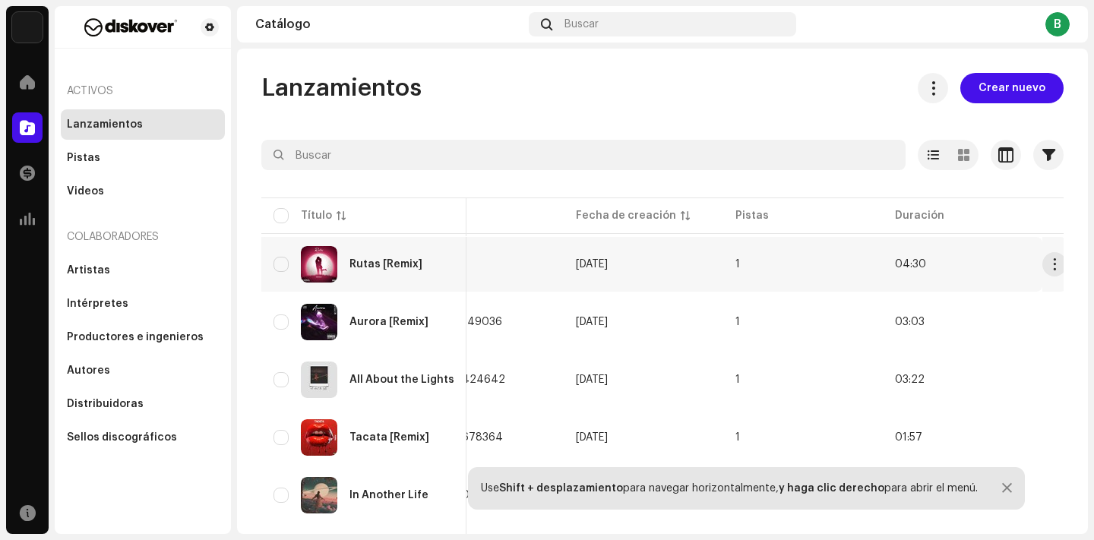
scroll to position [0, 560]
click at [1050, 271] on span "button" at bounding box center [1055, 264] width 11 height 12
click at [24, 91] on div at bounding box center [27, 82] width 30 height 30
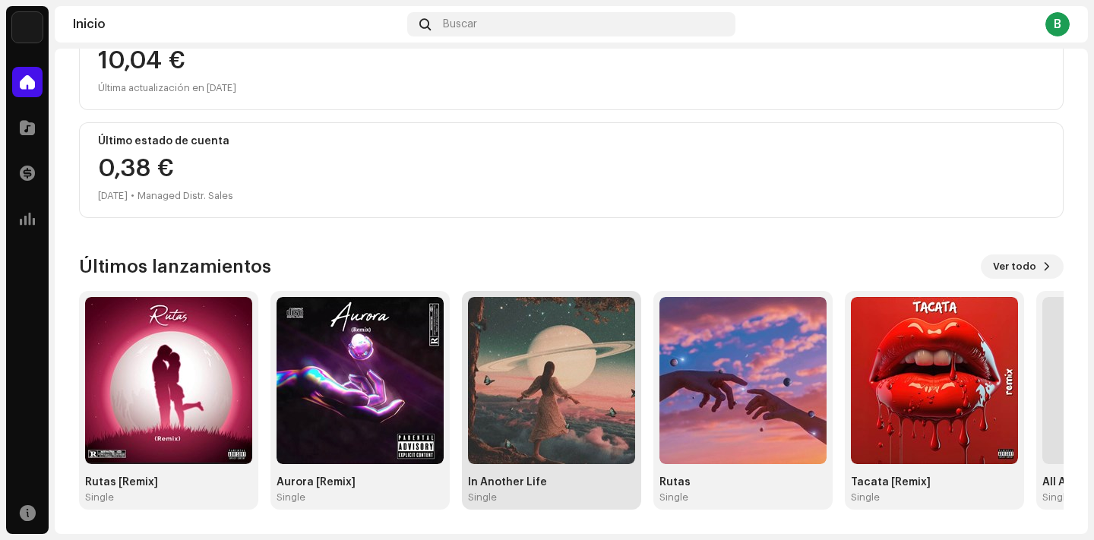
scroll to position [210, 0]
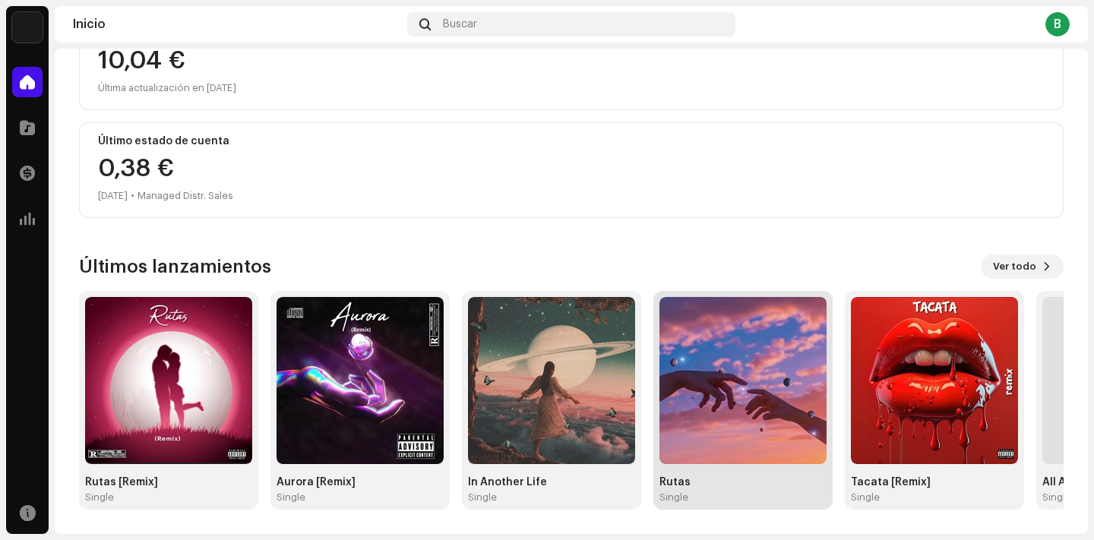
click at [678, 382] on img at bounding box center [743, 380] width 167 height 167
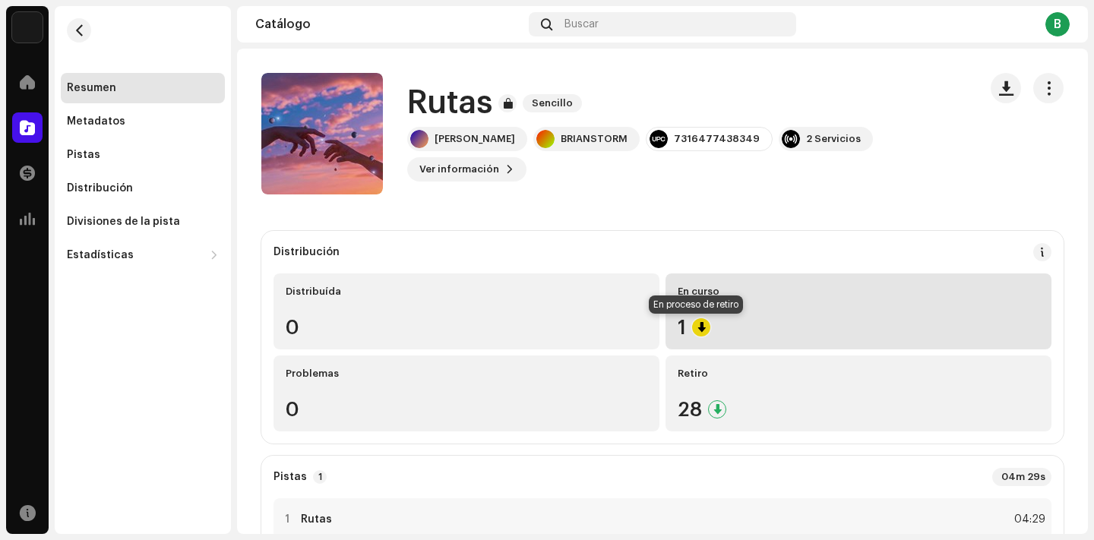
click at [692, 326] on div at bounding box center [701, 327] width 18 height 18
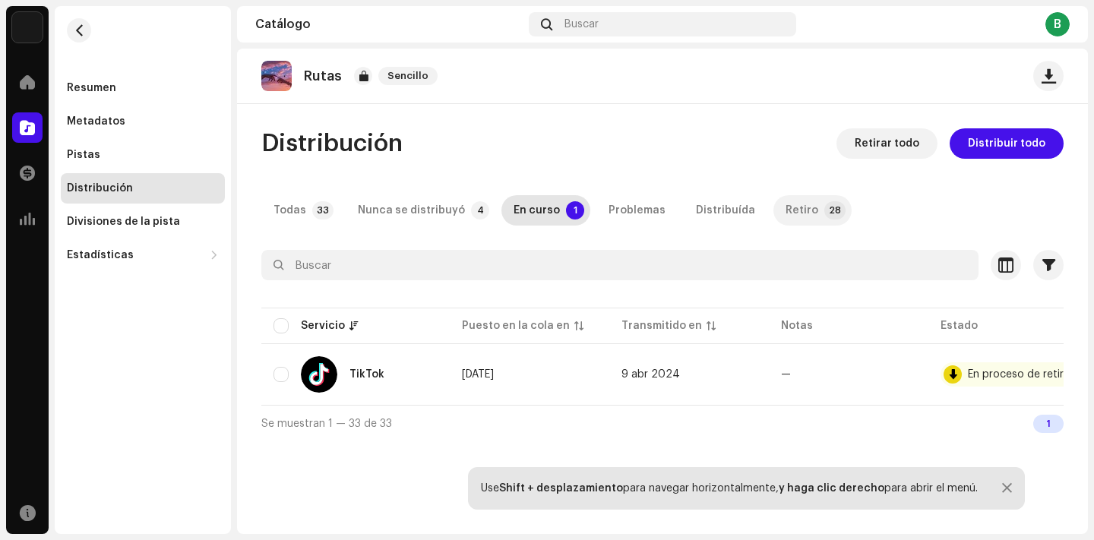
click at [786, 209] on div "Retiro" at bounding box center [802, 210] width 33 height 30
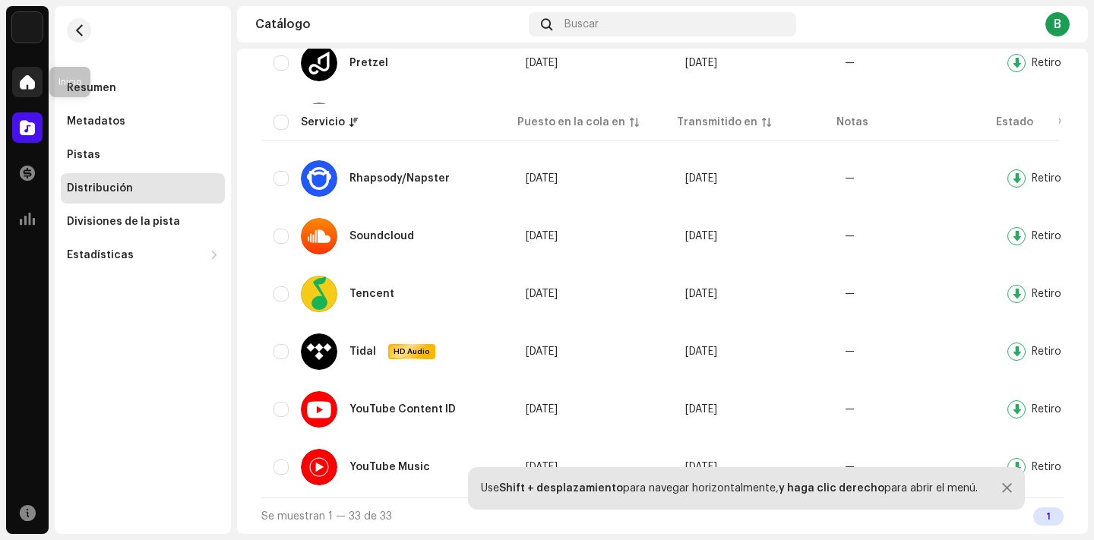
click at [17, 71] on div at bounding box center [27, 82] width 30 height 30
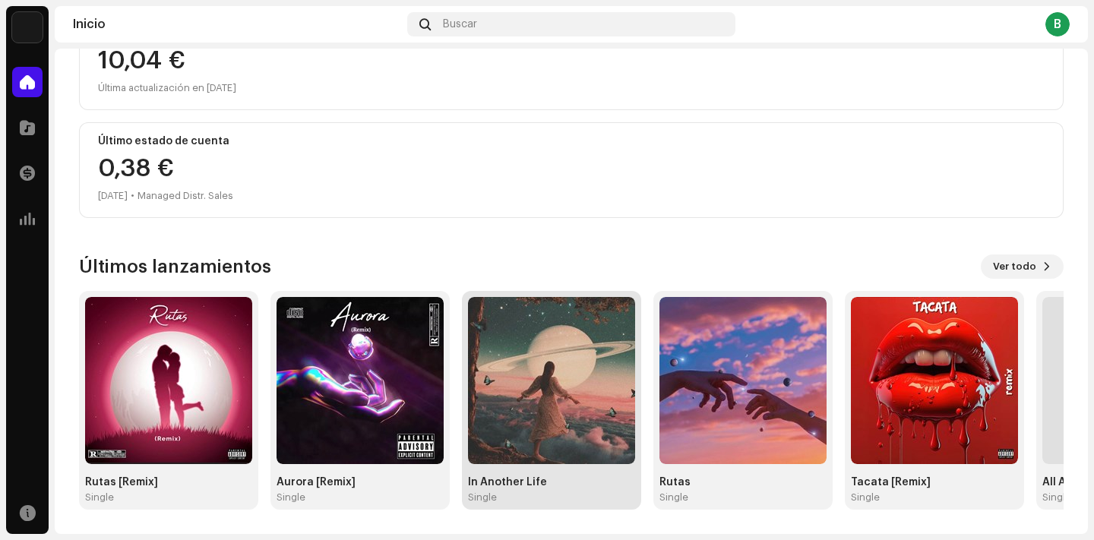
scroll to position [210, 0]
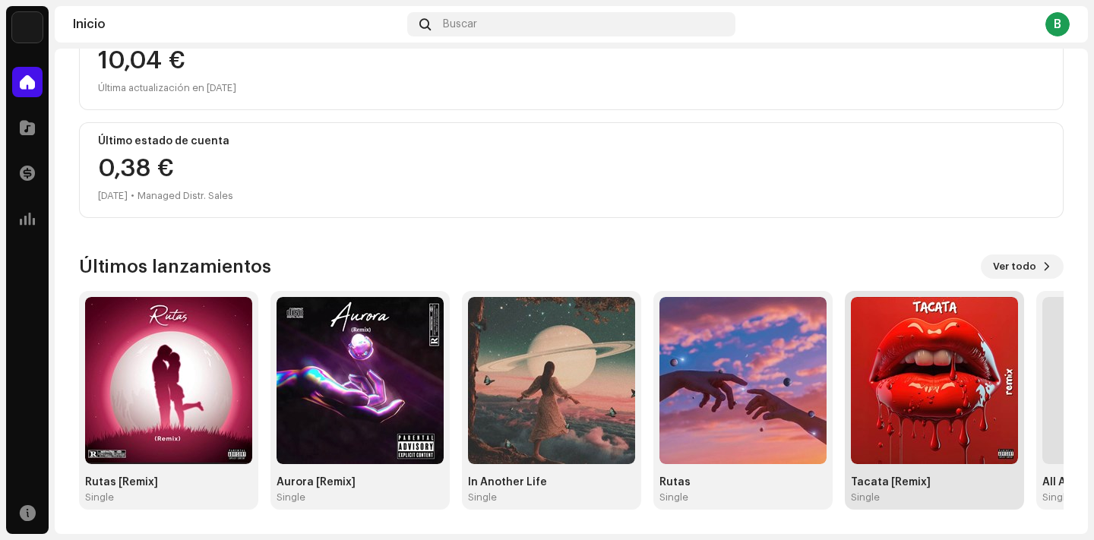
click at [940, 319] on img at bounding box center [934, 380] width 167 height 167
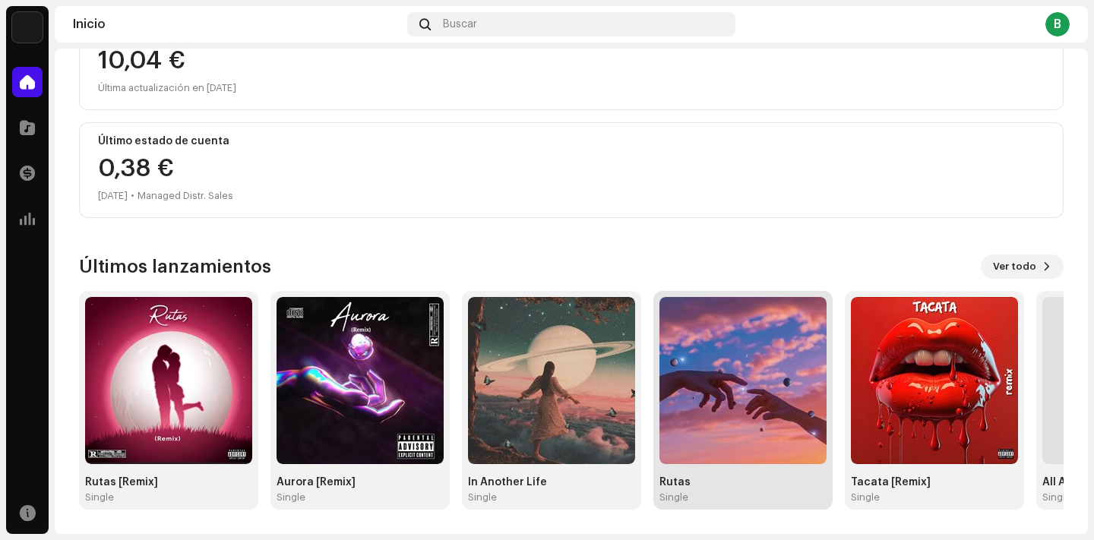
click at [695, 410] on img at bounding box center [743, 380] width 167 height 167
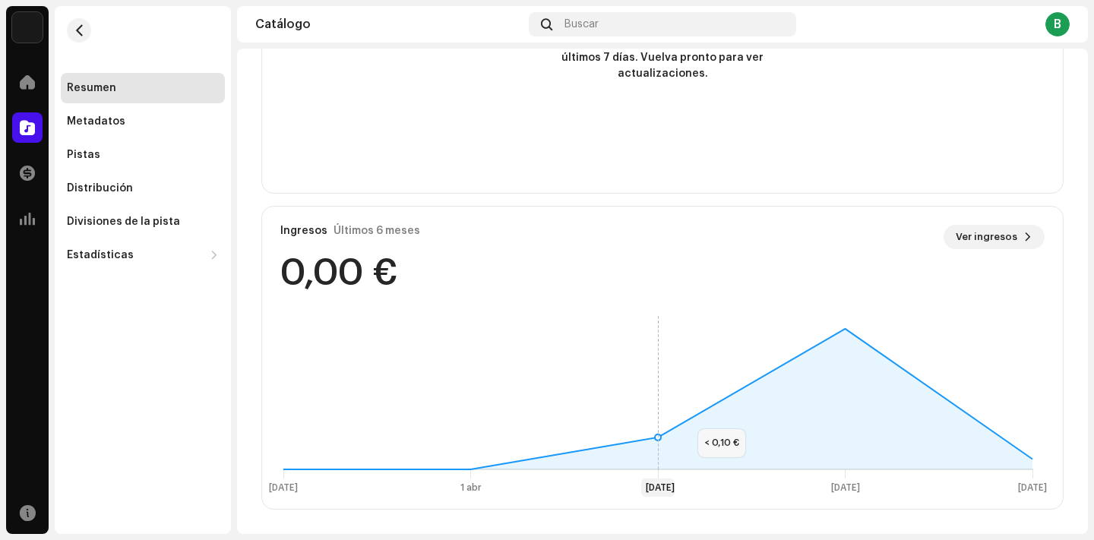
scroll to position [1040, 0]
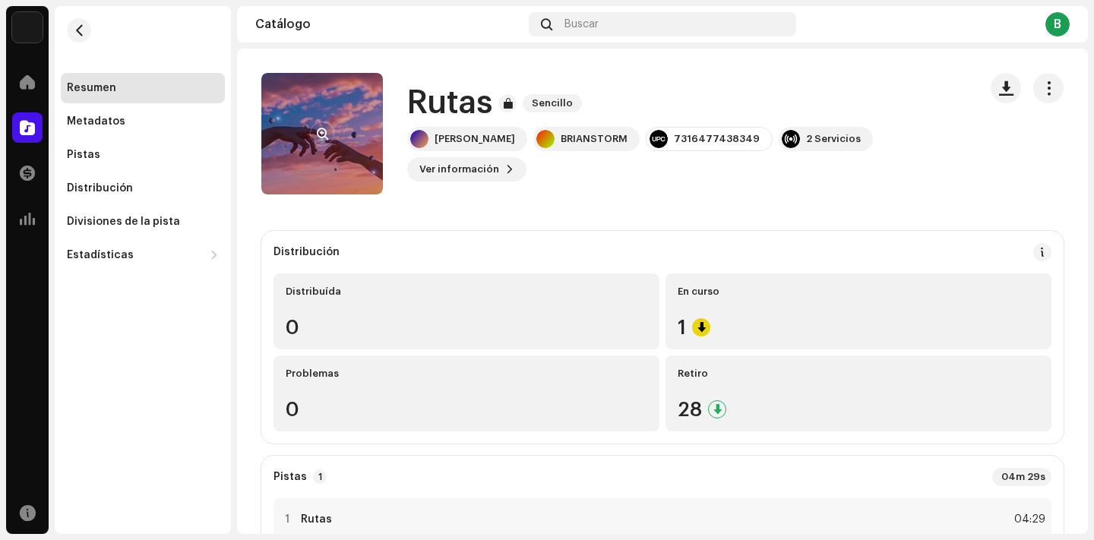
scroll to position [0, 0]
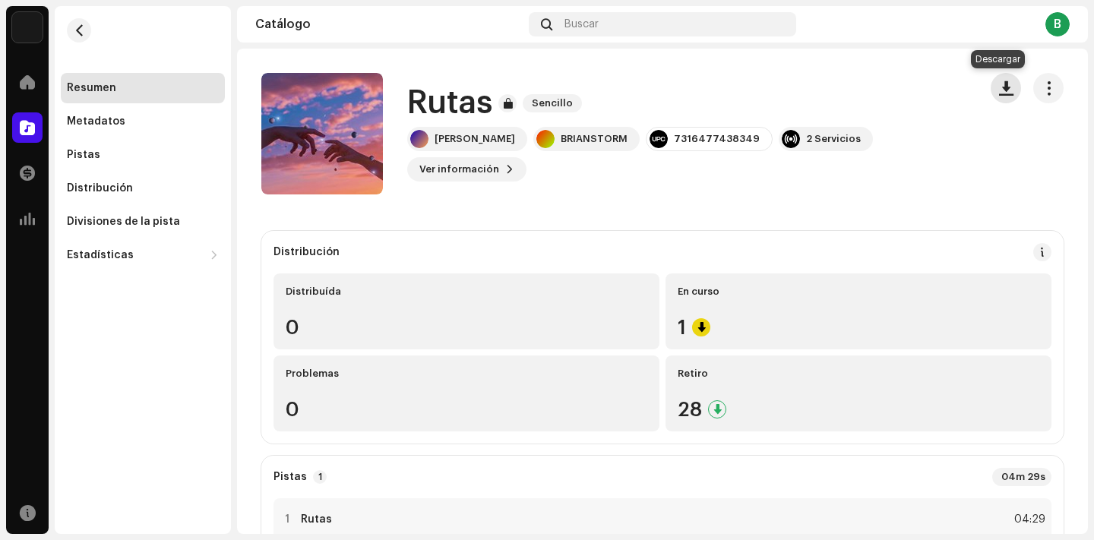
click at [999, 90] on span "button" at bounding box center [1006, 88] width 14 height 12
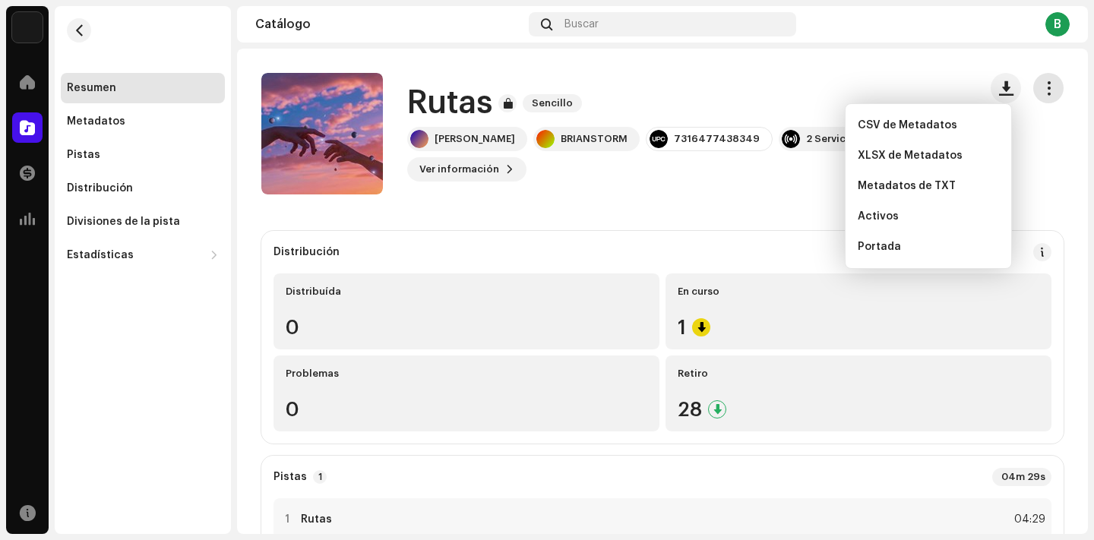
click at [1042, 87] on span "button" at bounding box center [1049, 88] width 14 height 12
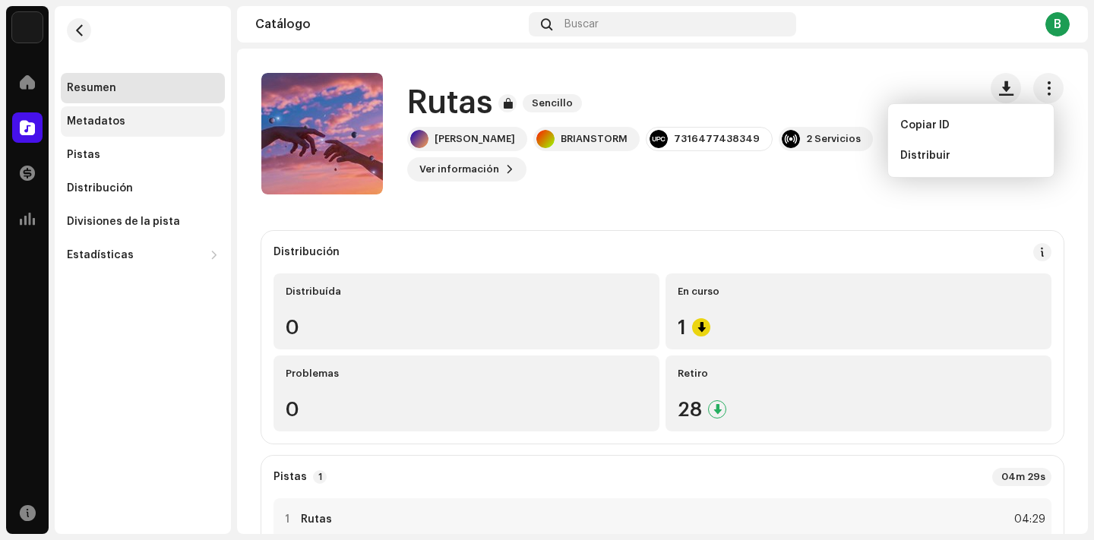
click at [181, 134] on div "Metadatos" at bounding box center [143, 121] width 164 height 30
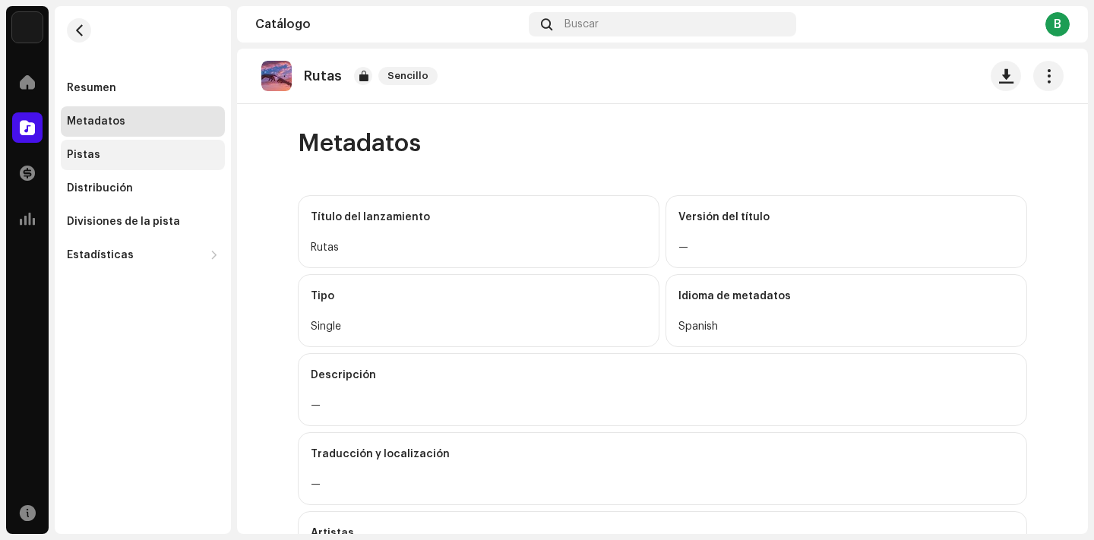
click at [160, 168] on div "Pistas" at bounding box center [143, 155] width 164 height 30
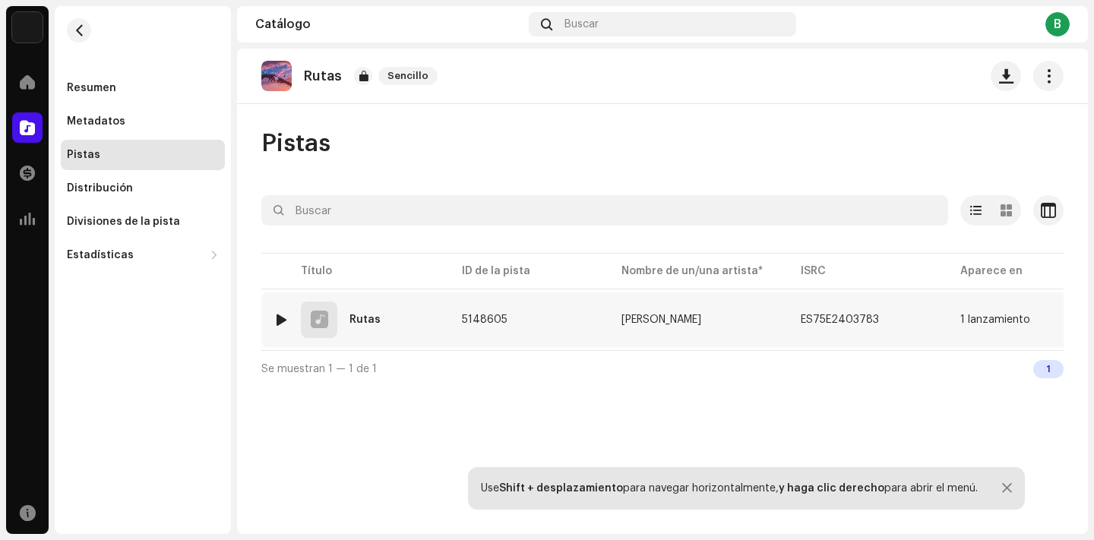
click at [350, 326] on div "1 Rutas" at bounding box center [356, 320] width 164 height 36
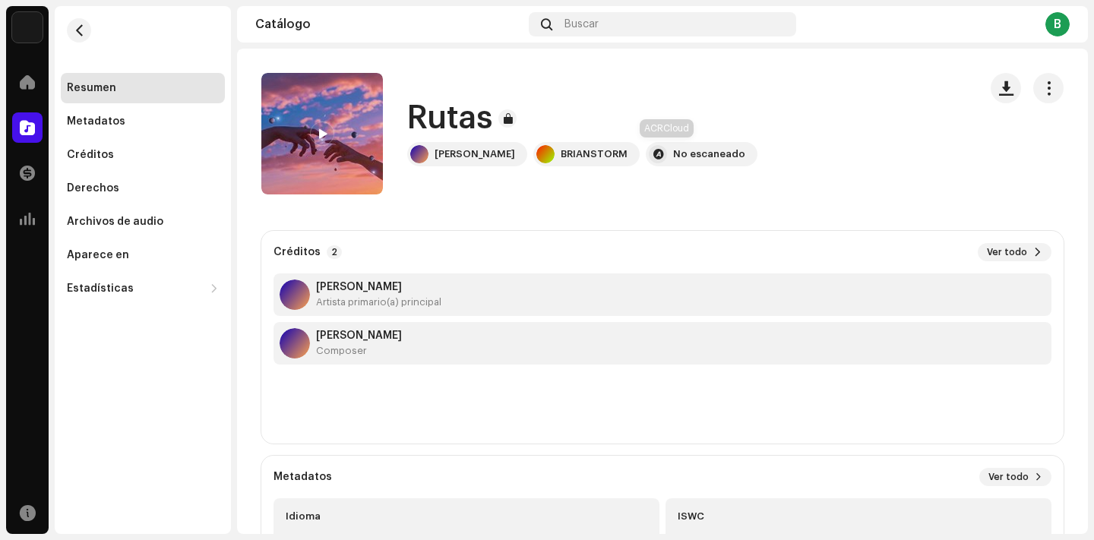
click at [688, 161] on div "No escaneado" at bounding box center [702, 154] width 112 height 24
click at [673, 155] on div "No escaneado" at bounding box center [709, 154] width 72 height 12
click at [649, 156] on div at bounding box center [658, 154] width 18 height 18
click at [590, 157] on div "BRIANSTORM" at bounding box center [594, 154] width 67 height 12
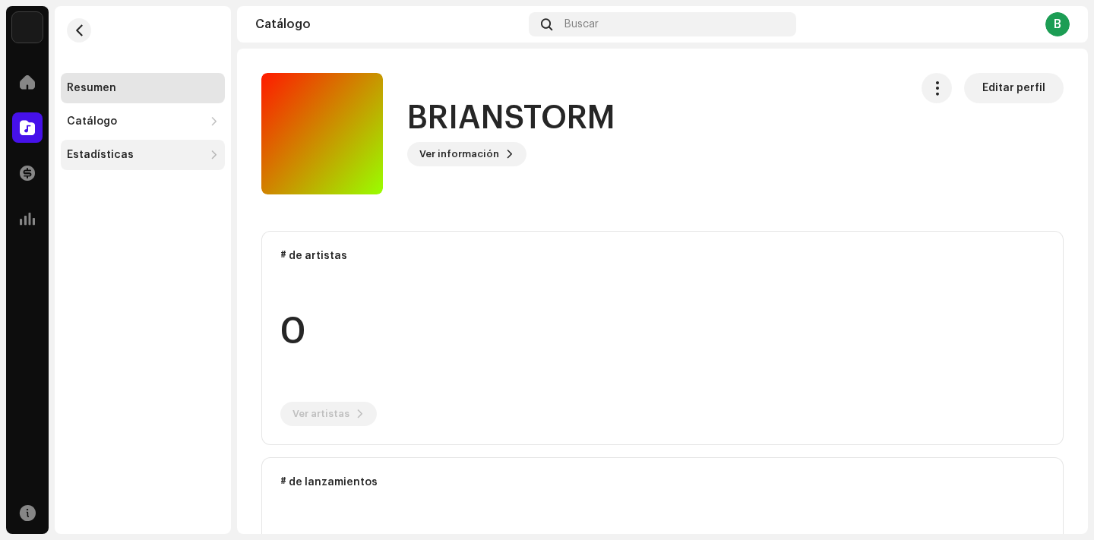
click at [184, 141] on div "Estadísticas" at bounding box center [143, 155] width 164 height 30
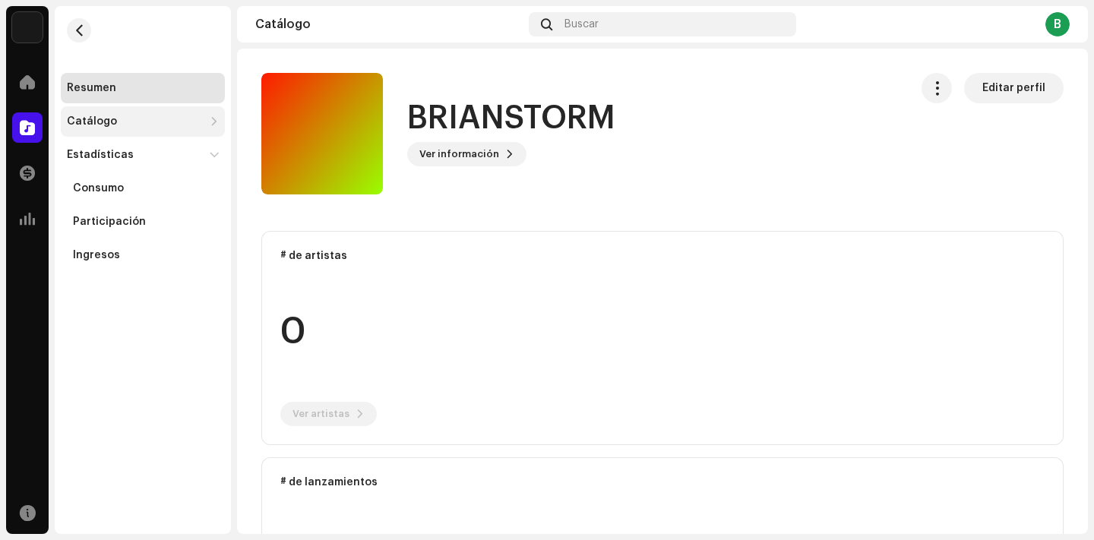
click at [103, 118] on div "Catálogo" at bounding box center [92, 122] width 50 height 12
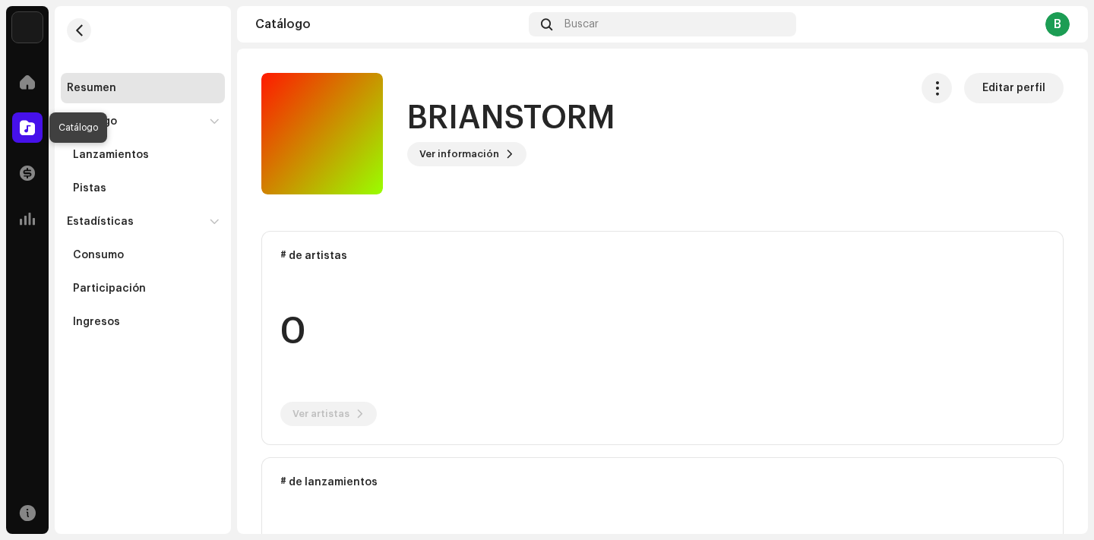
click at [34, 142] on div at bounding box center [27, 127] width 30 height 30
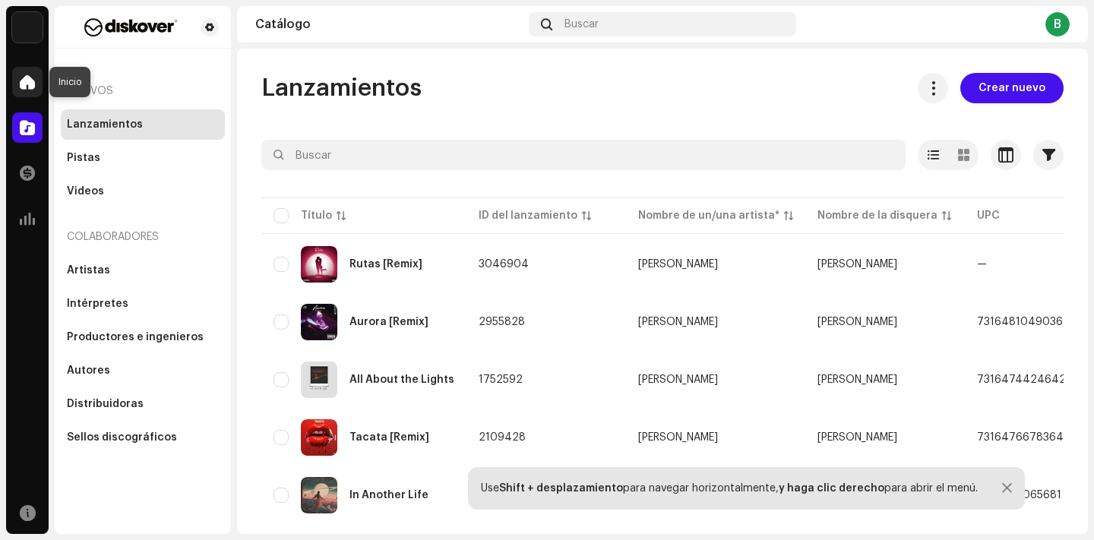
click at [31, 87] on span at bounding box center [27, 82] width 15 height 12
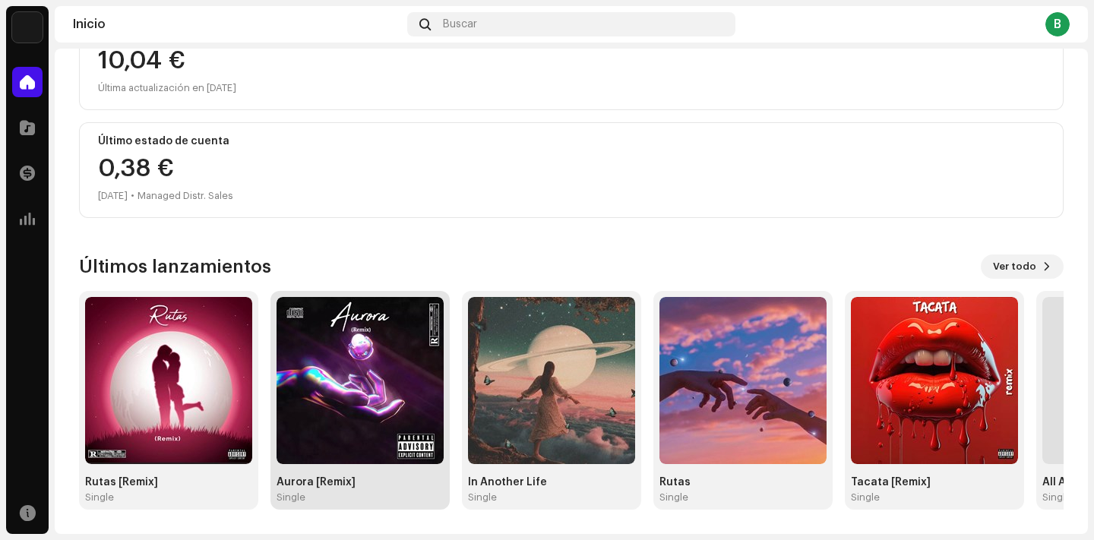
scroll to position [210, 0]
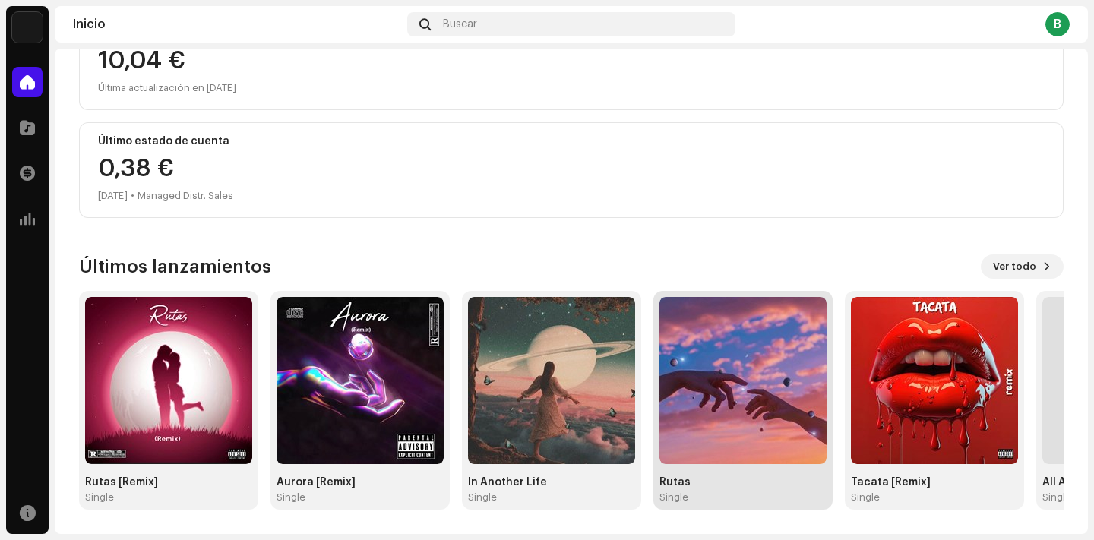
click at [750, 389] on img at bounding box center [743, 380] width 167 height 167
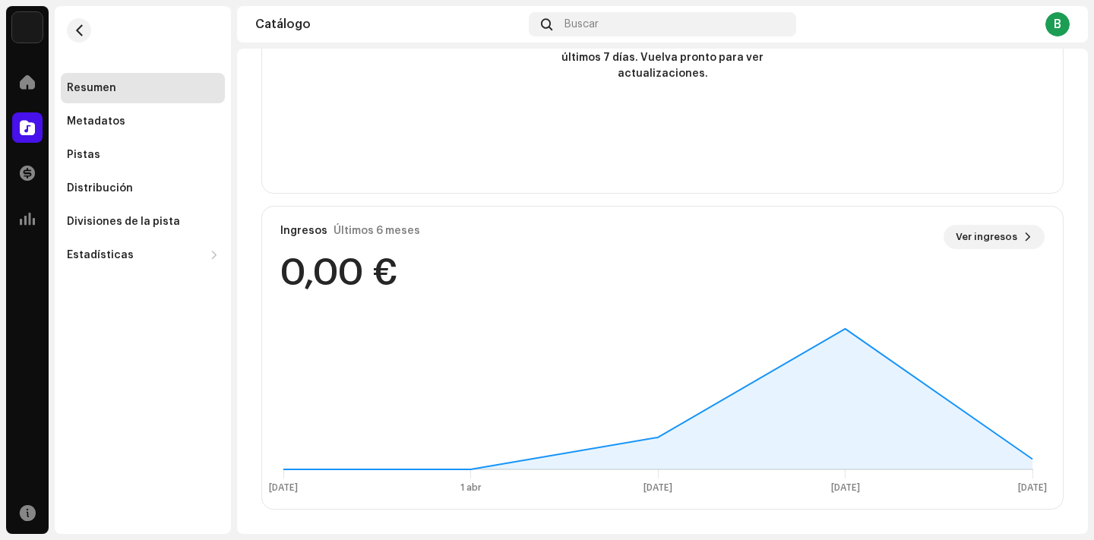
scroll to position [1040, 0]
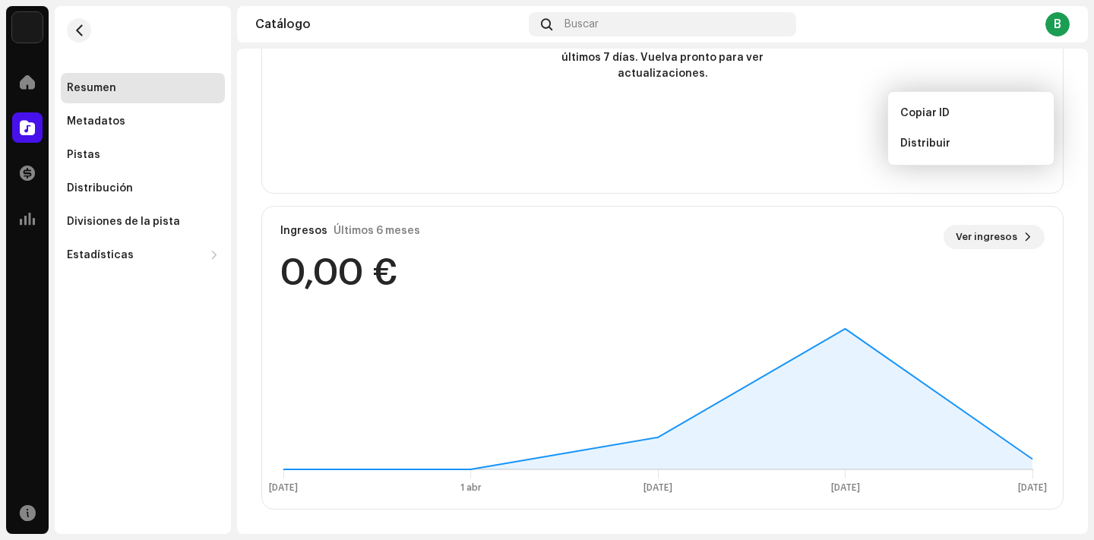
click at [163, 138] on div "Resumen Metadatos Pistas Distribución Divisiones de la pista Estadísticas Consu…" at bounding box center [143, 172] width 164 height 198
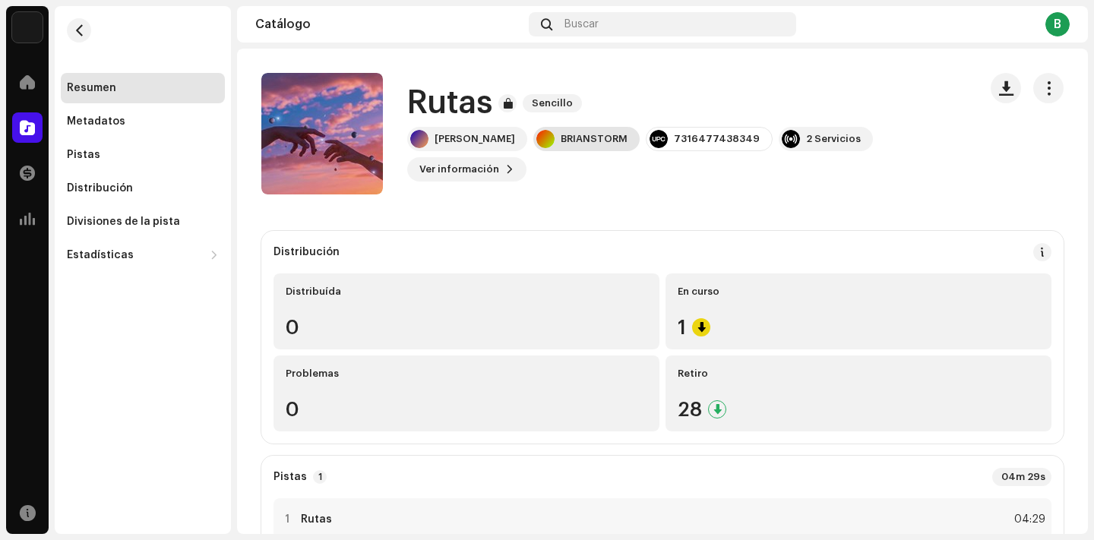
scroll to position [0, 0]
click at [499, 160] on span "Ver información" at bounding box center [459, 169] width 80 height 30
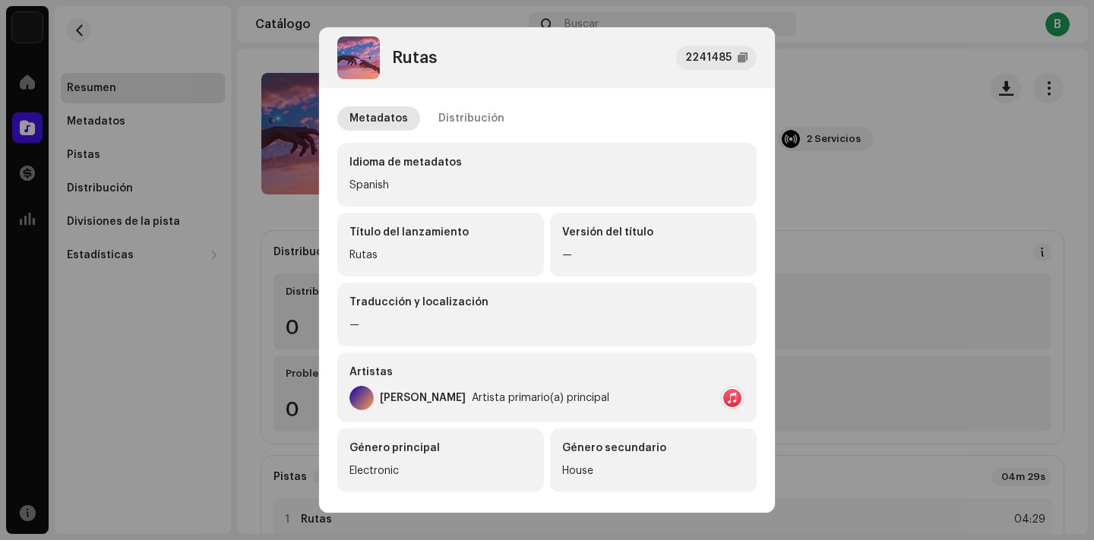
click at [492, 134] on div "Metadatos Distribución Idioma de metadatos Spanish Título del lanzamiento Rutas…" at bounding box center [546, 451] width 419 height 690
click at [481, 123] on div "Distribución" at bounding box center [471, 118] width 66 height 24
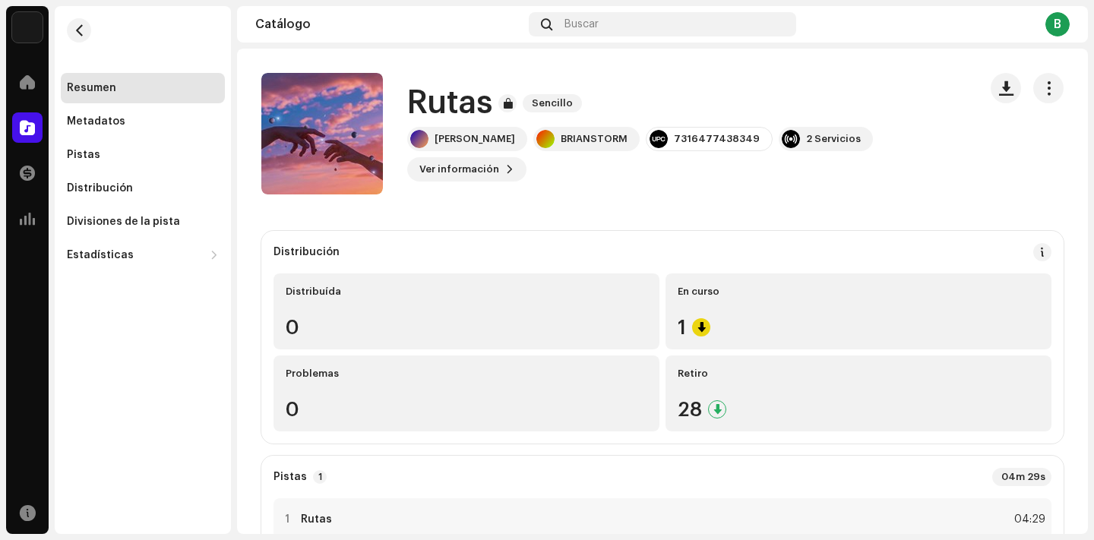
click at [839, 159] on div "Rutas 2241485 Metadatos Distribución Fecha de lanzamiento 7 abr 2024 (Medianoch…" at bounding box center [547, 270] width 1094 height 540
click at [105, 123] on div "Metadatos" at bounding box center [96, 122] width 59 height 12
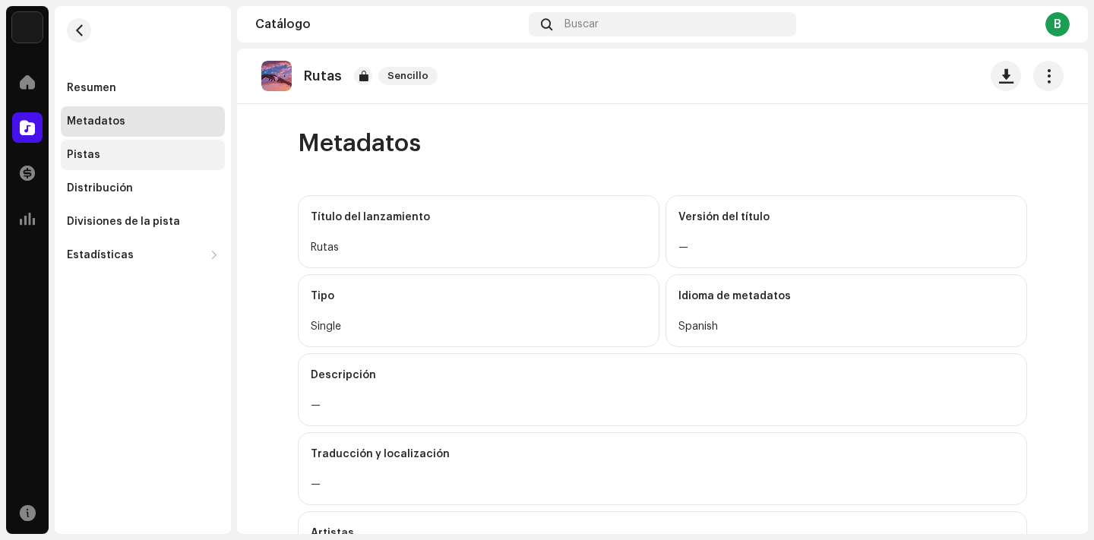
click at [110, 169] on div "Pistas" at bounding box center [143, 155] width 164 height 30
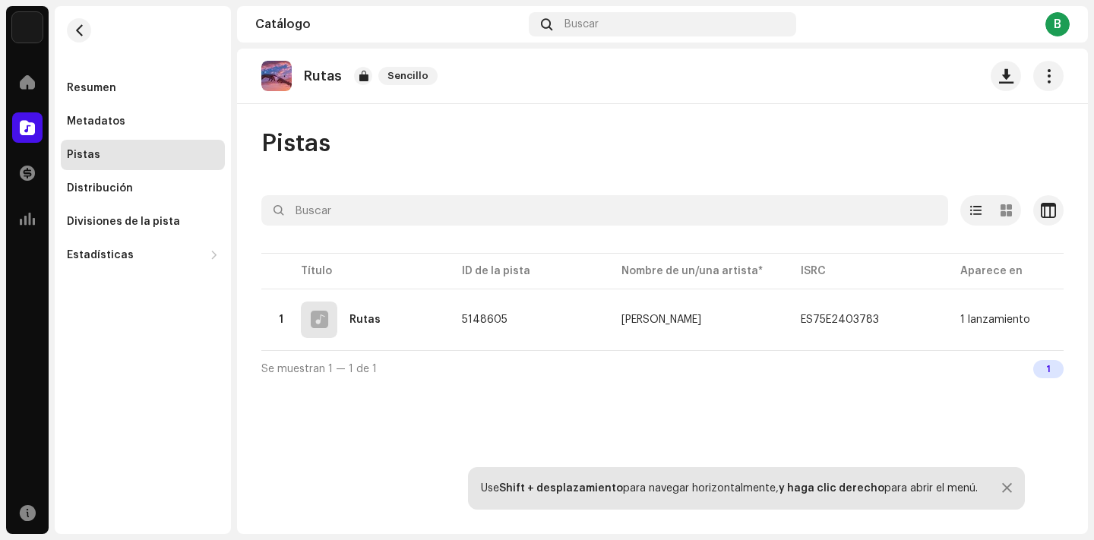
click at [135, 205] on div "Resumen Metadatos Pistas Distribución Divisiones de la pista Estadísticas Consu…" at bounding box center [143, 172] width 164 height 198
click at [141, 229] on div "Divisiones de la pista" at bounding box center [143, 222] width 164 height 30
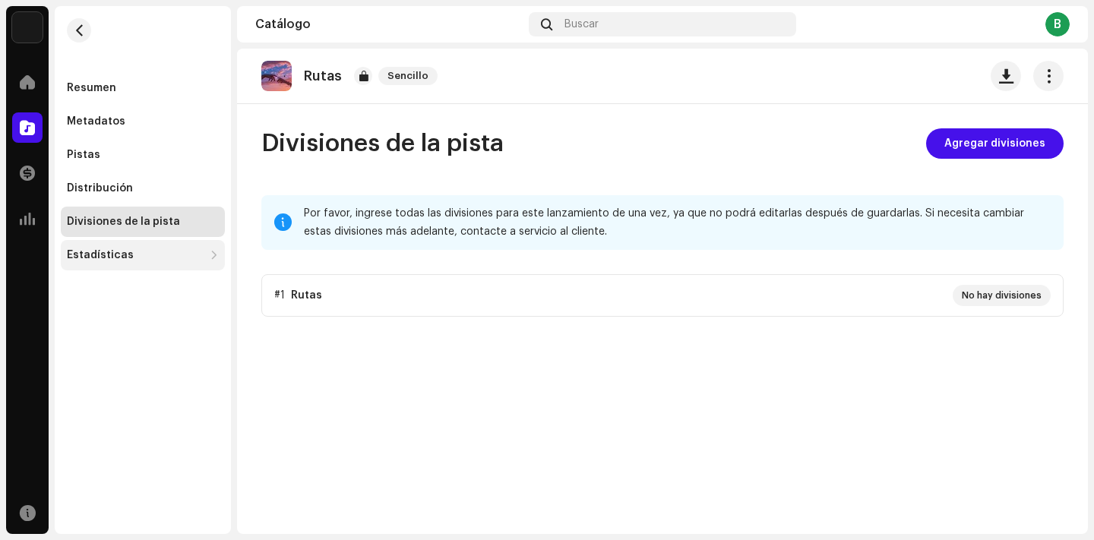
click at [156, 248] on div "Estadísticas" at bounding box center [143, 255] width 164 height 30
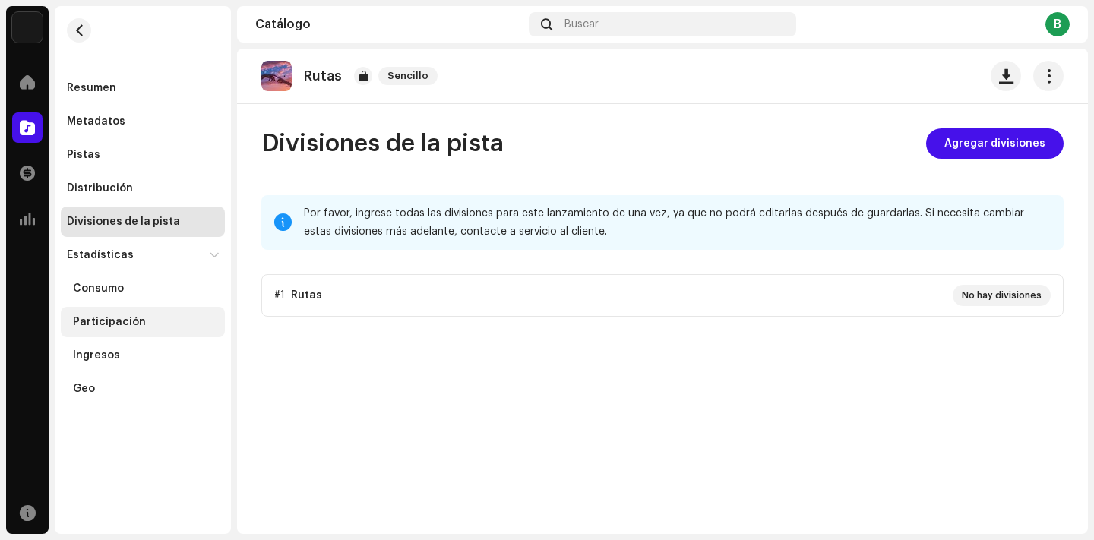
click at [142, 334] on div "Participación" at bounding box center [143, 322] width 164 height 30
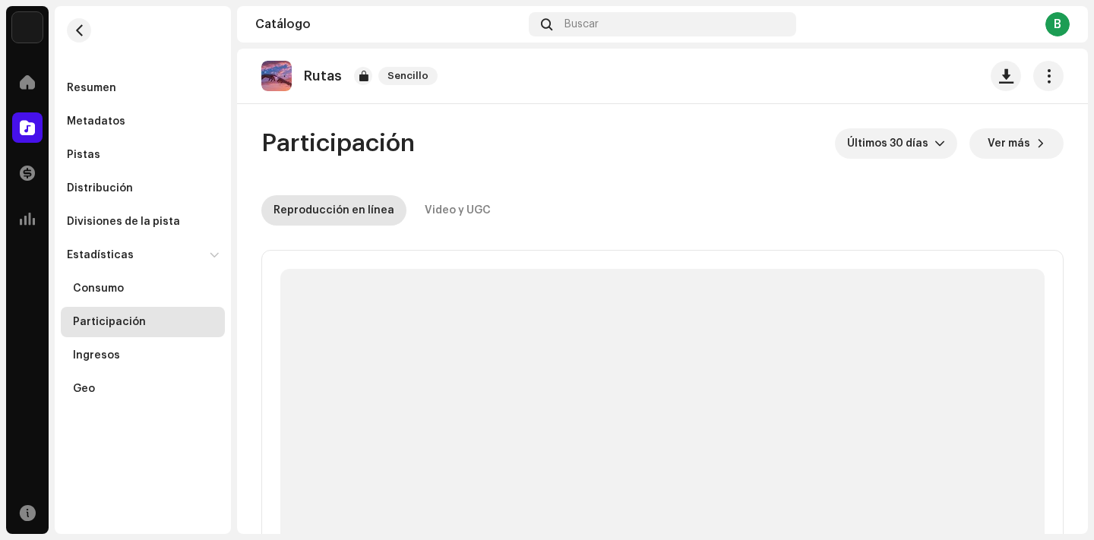
click at [45, 84] on div "Inicio" at bounding box center [27, 82] width 43 height 43
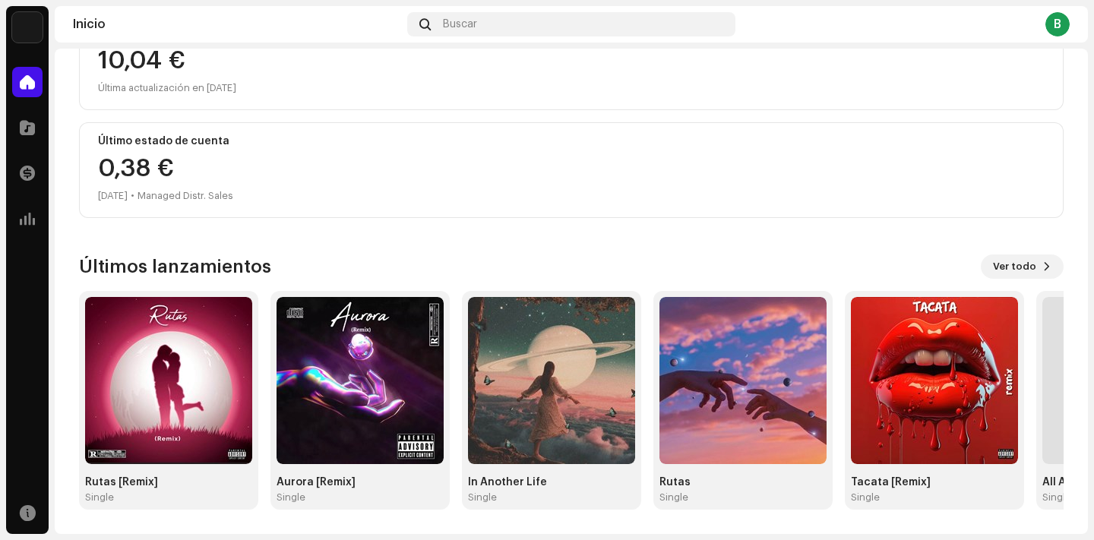
scroll to position [210, 0]
click at [1024, 258] on span "Ver todo" at bounding box center [1014, 267] width 43 height 30
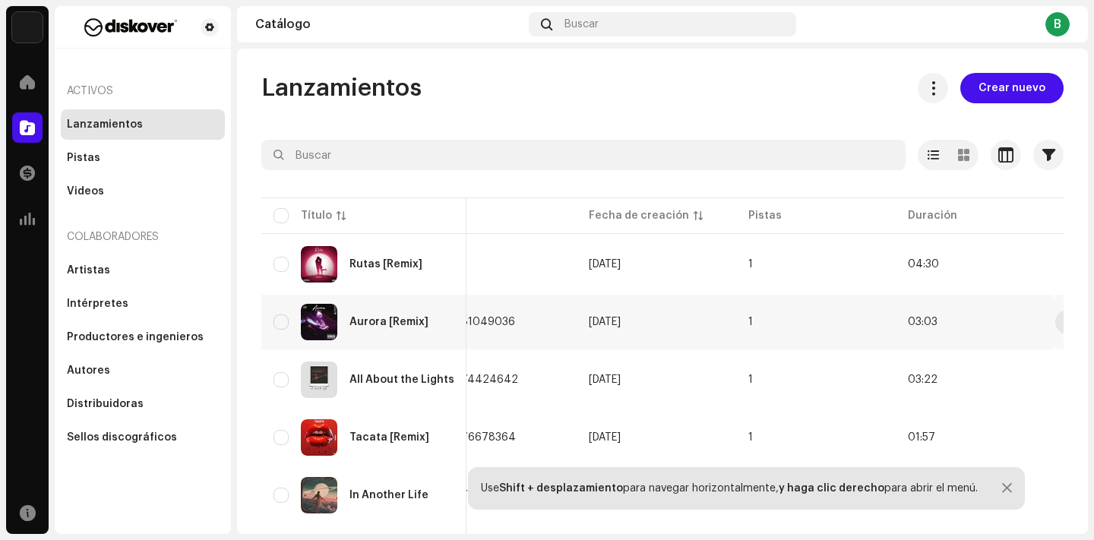
click at [419, 321] on div "Aurora [Remix]" at bounding box center [389, 322] width 79 height 11
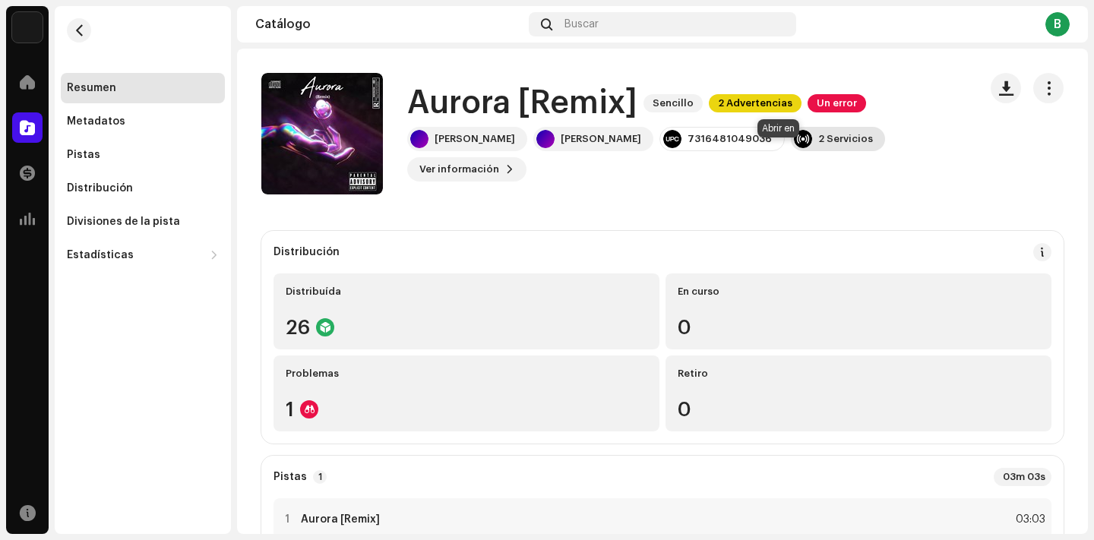
click at [818, 145] on div "2 Servicios" at bounding box center [845, 139] width 55 height 12
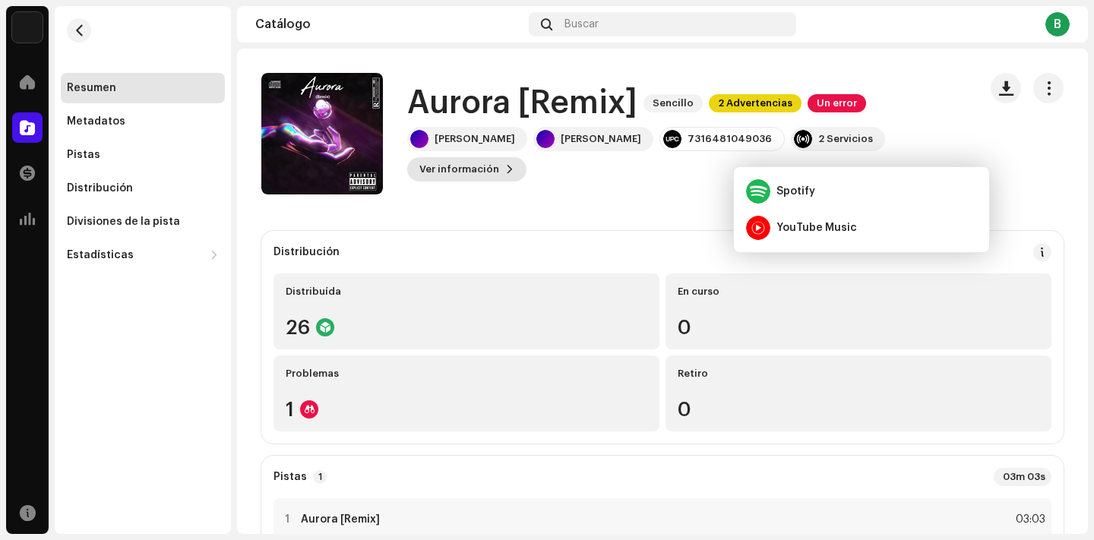
click at [499, 154] on span "Ver información" at bounding box center [459, 169] width 80 height 30
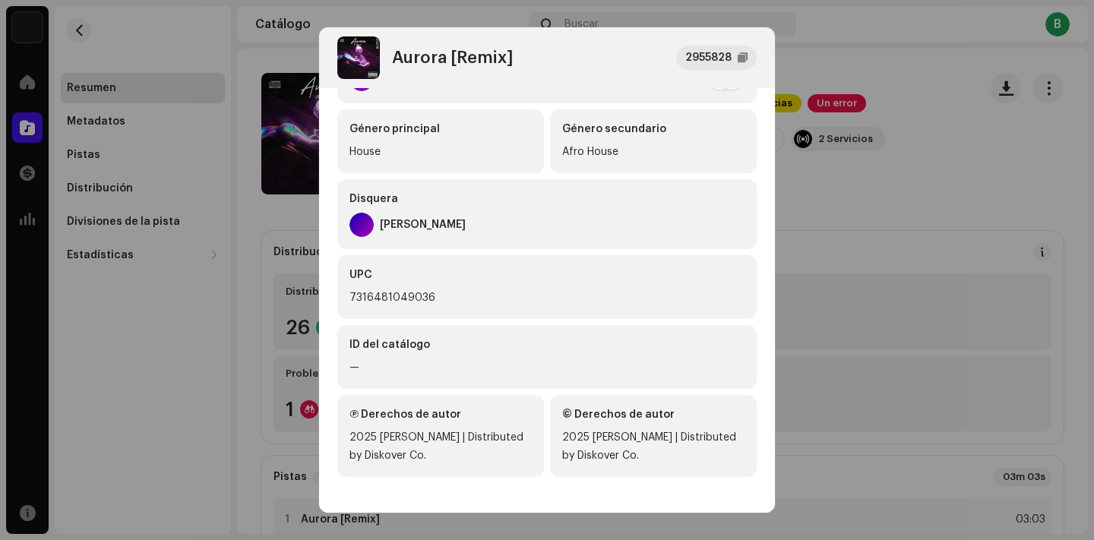
scroll to position [350, 0]
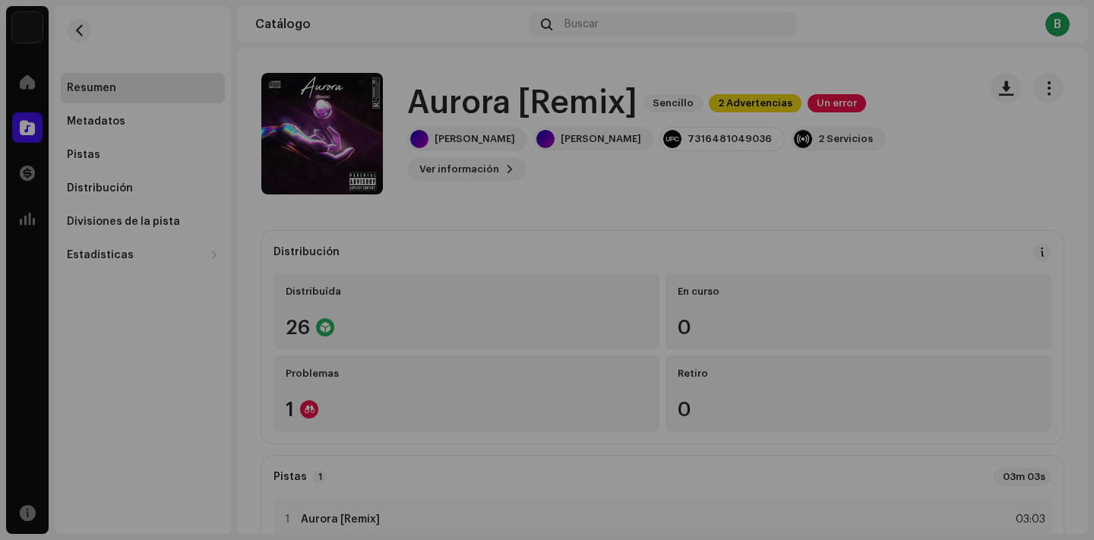
click at [843, 70] on div "Aurora [Remix] 2955828 Metadatos Distribución Idioma de metadatos Spanish Títul…" at bounding box center [547, 270] width 1094 height 540
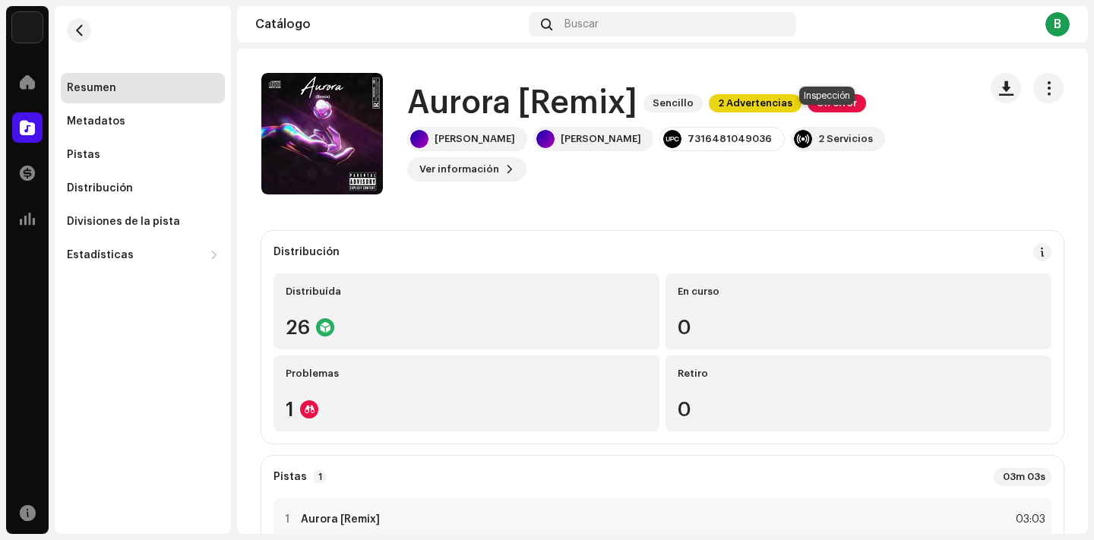
click at [818, 112] on span "Un error" at bounding box center [837, 103] width 59 height 18
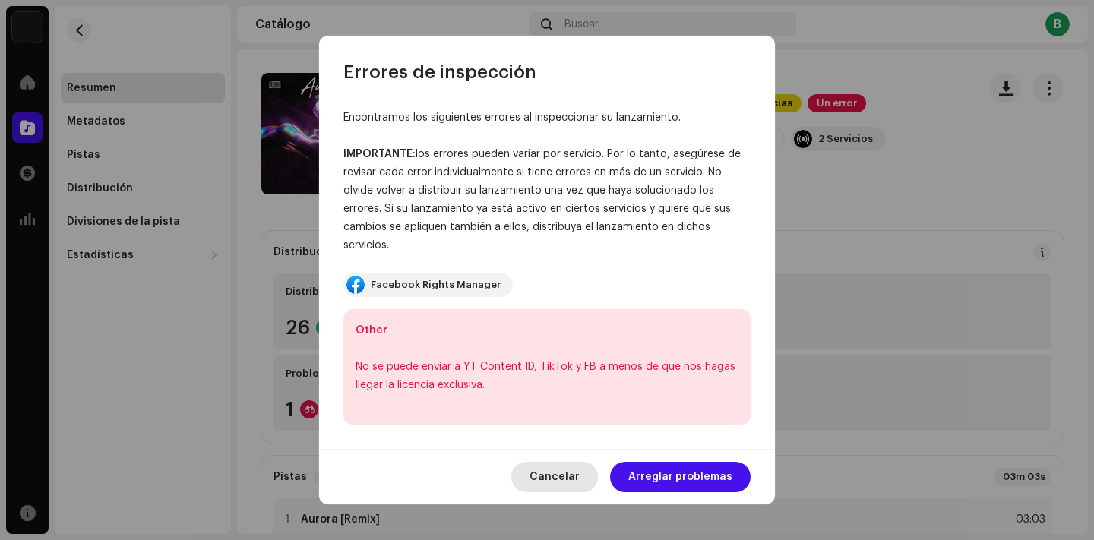
click at [555, 473] on span "Cancelar" at bounding box center [555, 477] width 50 height 30
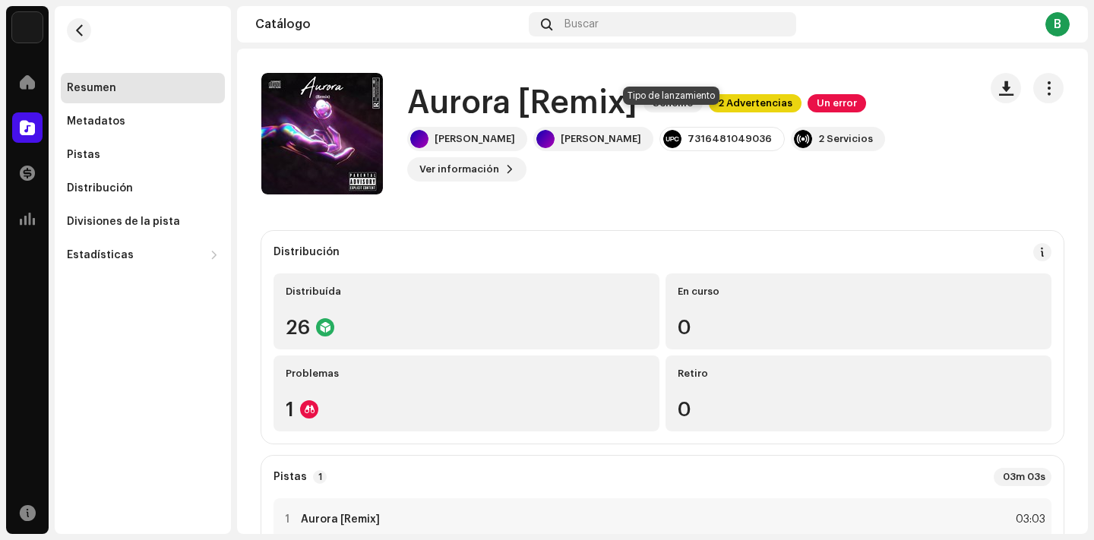
click at [673, 112] on span "Sencillo" at bounding box center [673, 103] width 59 height 18
click at [715, 112] on span "2 Advertencias" at bounding box center [755, 103] width 93 height 18
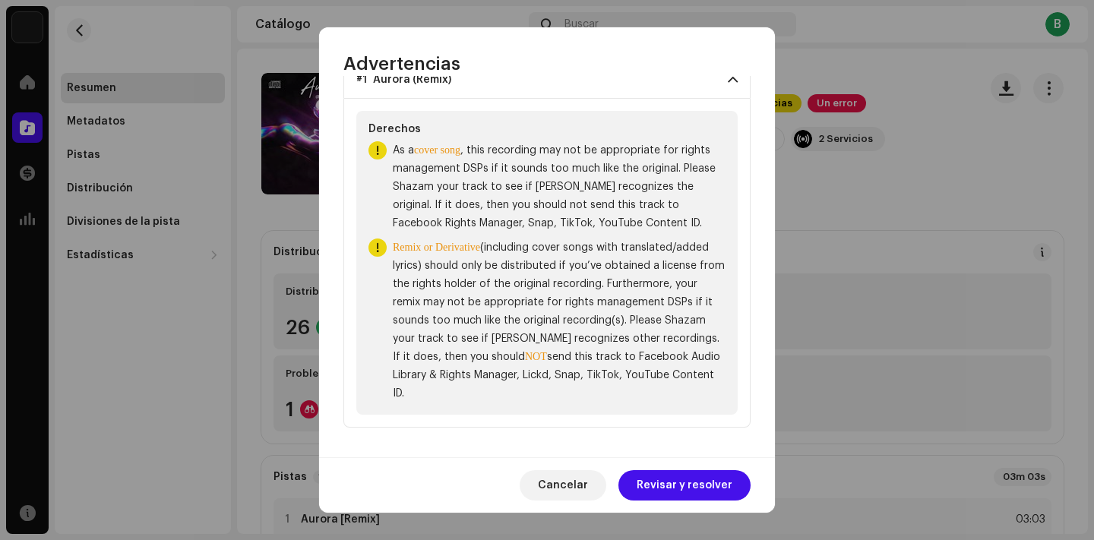
scroll to position [114, 0]
click at [666, 485] on span "Revisar y resolver" at bounding box center [685, 485] width 96 height 30
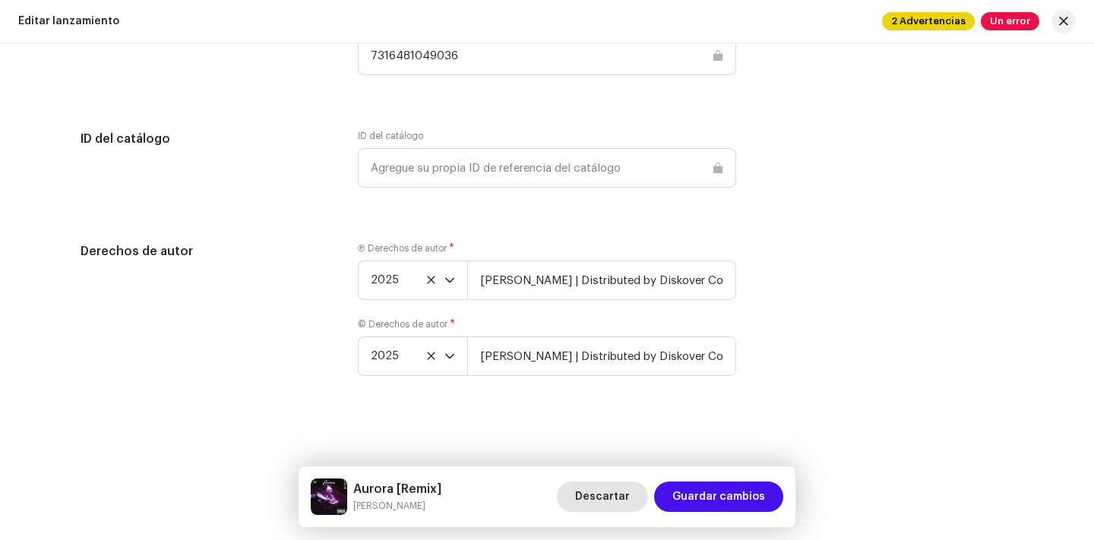
scroll to position [2514, 0]
click at [599, 498] on span "Descartar" at bounding box center [602, 497] width 55 height 30
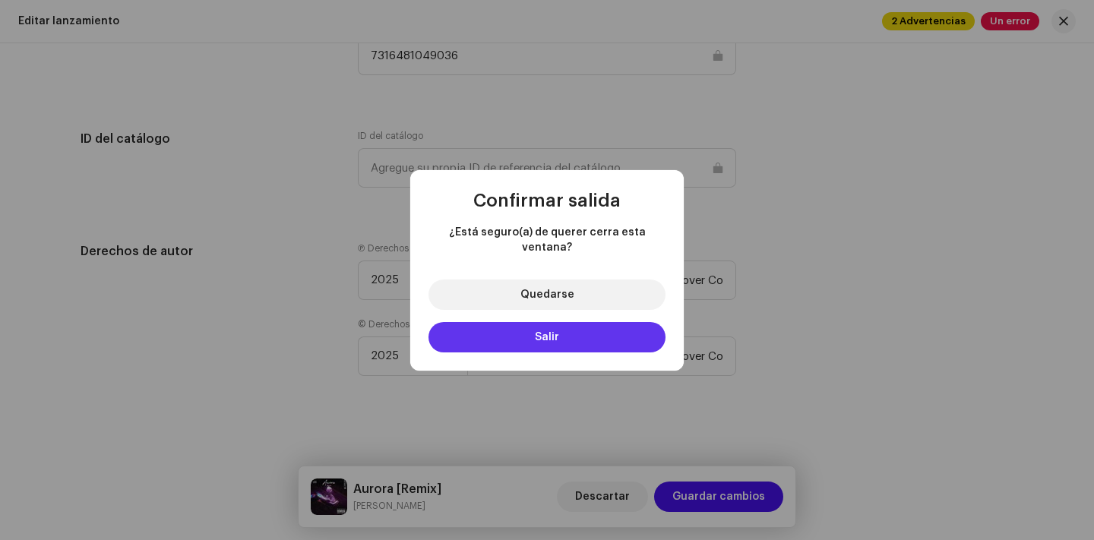
click at [622, 330] on button "Salir" at bounding box center [547, 337] width 237 height 30
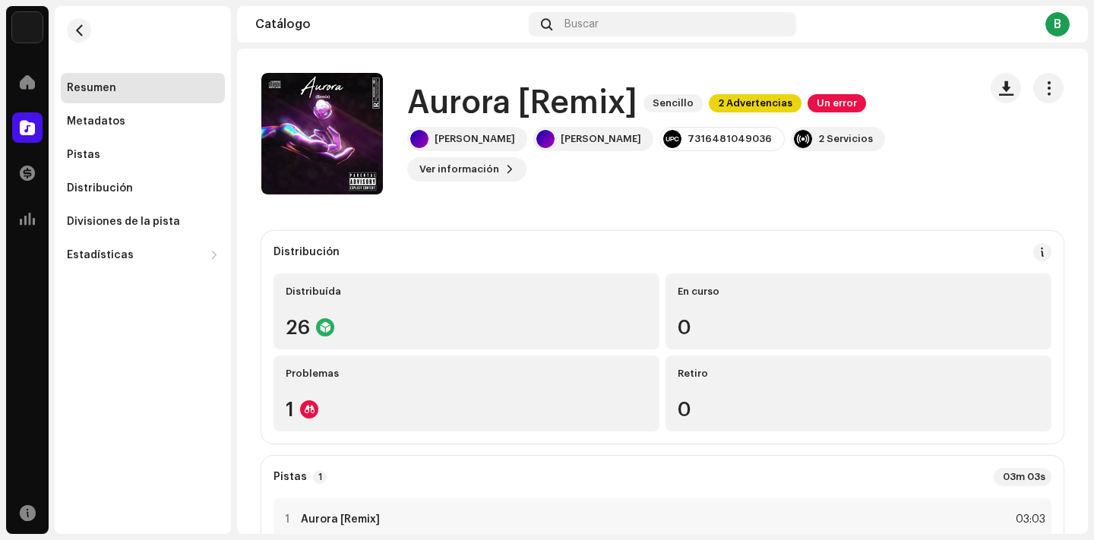
click at [463, 118] on h1 "Aurora [Remix]" at bounding box center [522, 103] width 230 height 35
click at [141, 147] on div "Pistas" at bounding box center [143, 155] width 164 height 30
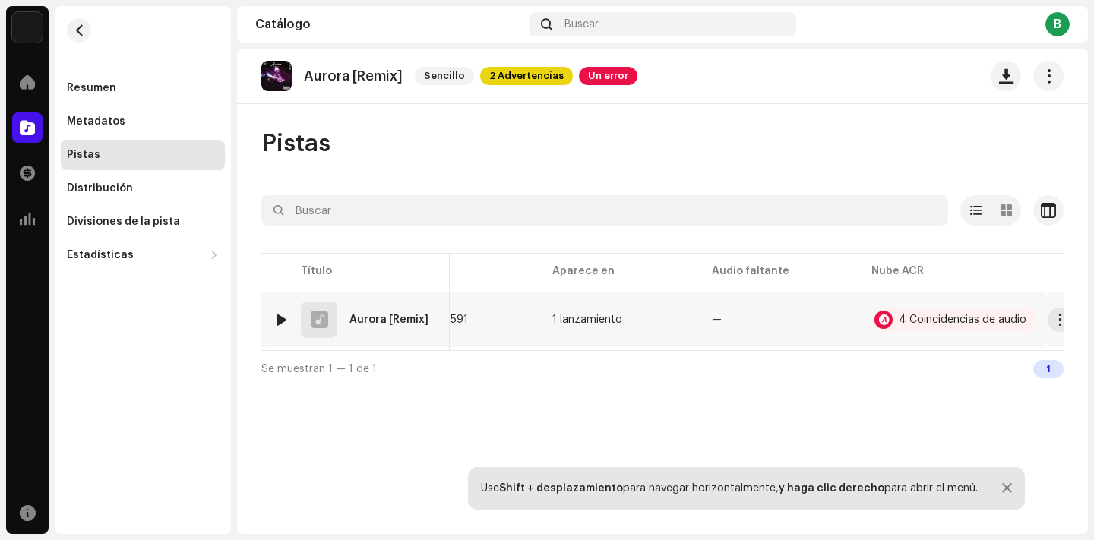
scroll to position [0, 407]
click at [900, 328] on div "4 Coincidencias de audio" at bounding box center [954, 320] width 164 height 24
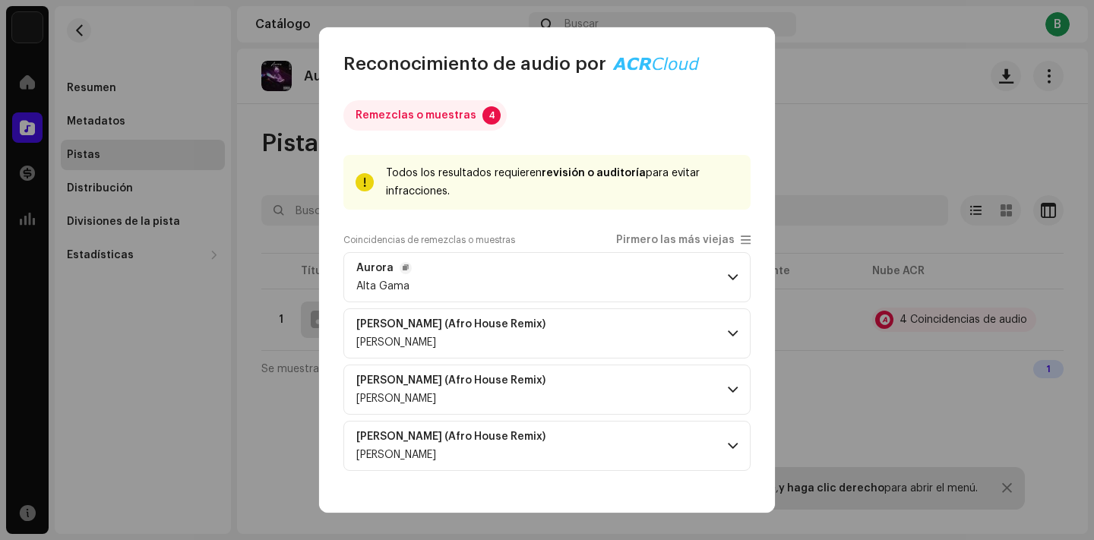
click at [728, 280] on span at bounding box center [733, 277] width 10 height 12
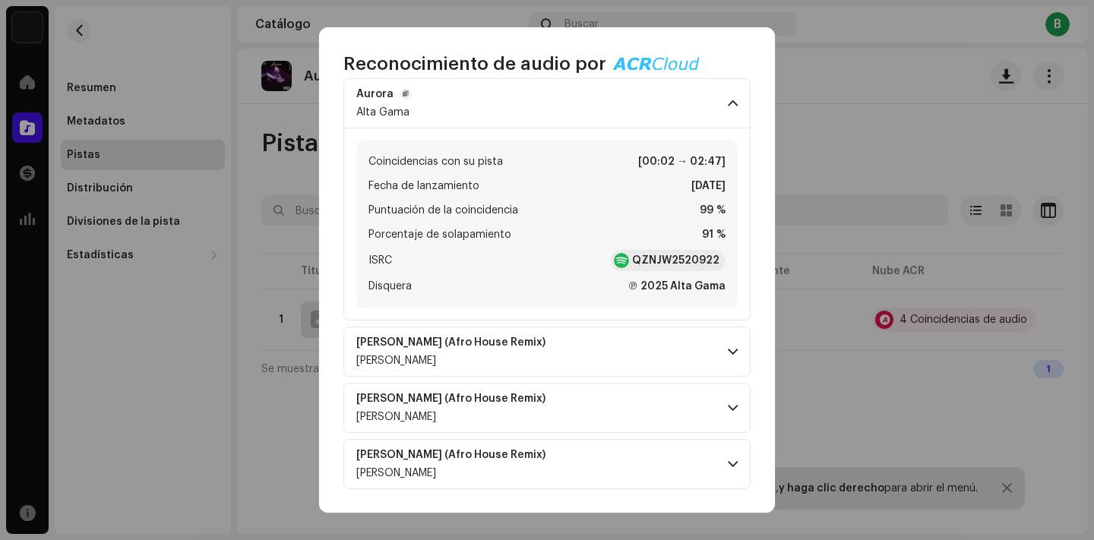
scroll to position [174, 0]
click at [733, 356] on p-accordion-header "AURORA (Afro House Remix) Axel Verdier" at bounding box center [546, 352] width 407 height 50
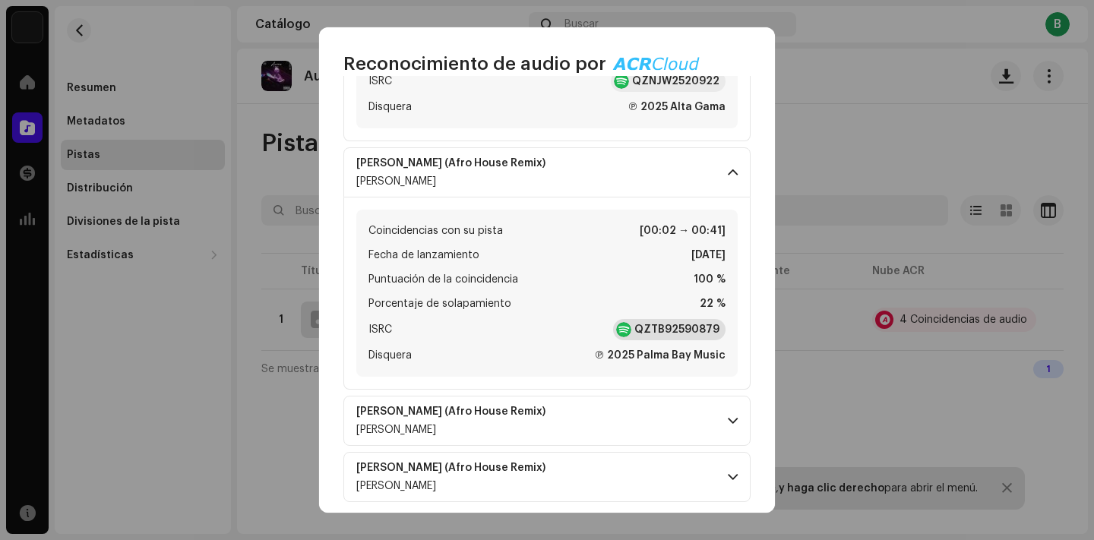
scroll to position [358, 0]
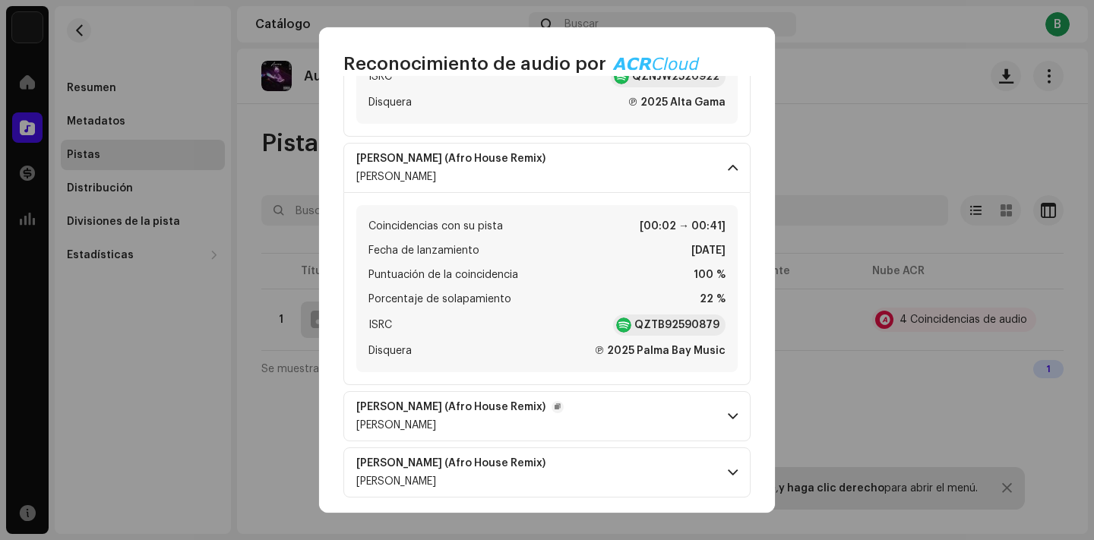
click at [709, 417] on p-accordion-header "AURORA (Afro House Remix) Axel Verdier" at bounding box center [546, 416] width 407 height 50
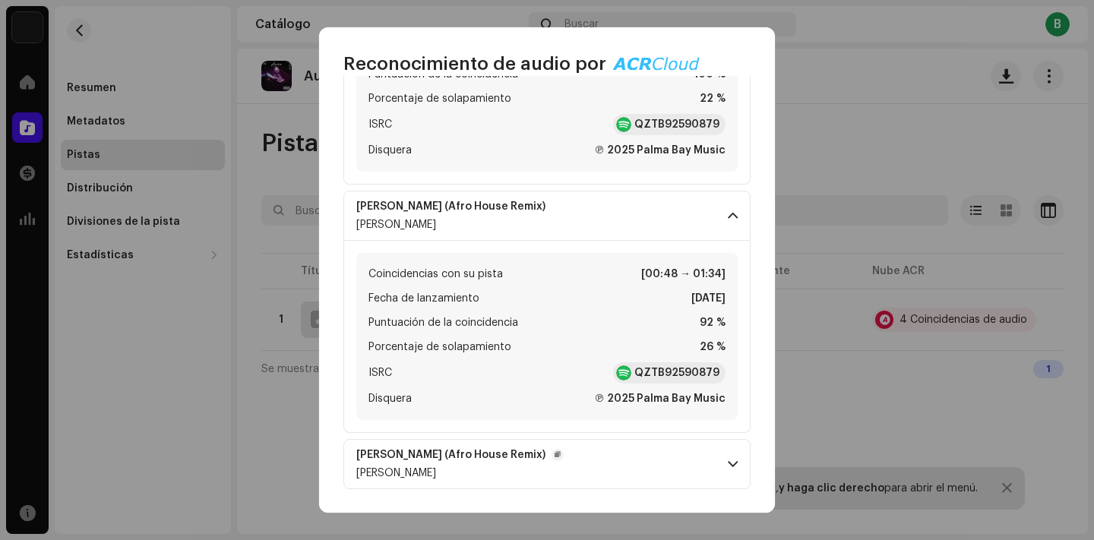
scroll to position [559, 0]
click at [716, 442] on p-accordion-header "AURORA (Afro House Remix) Axel Verdier" at bounding box center [546, 464] width 407 height 50
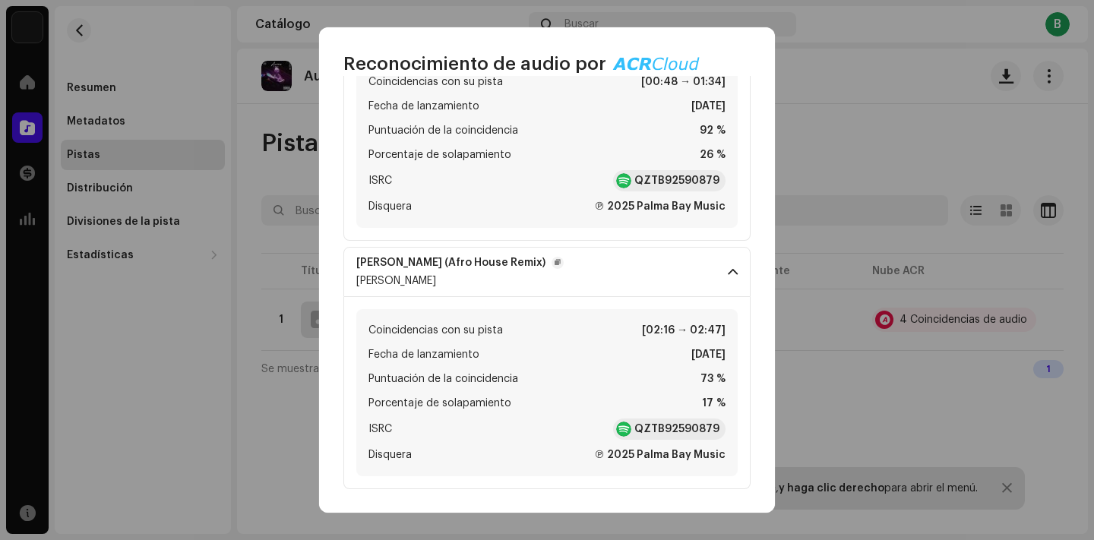
scroll to position [751, 0]
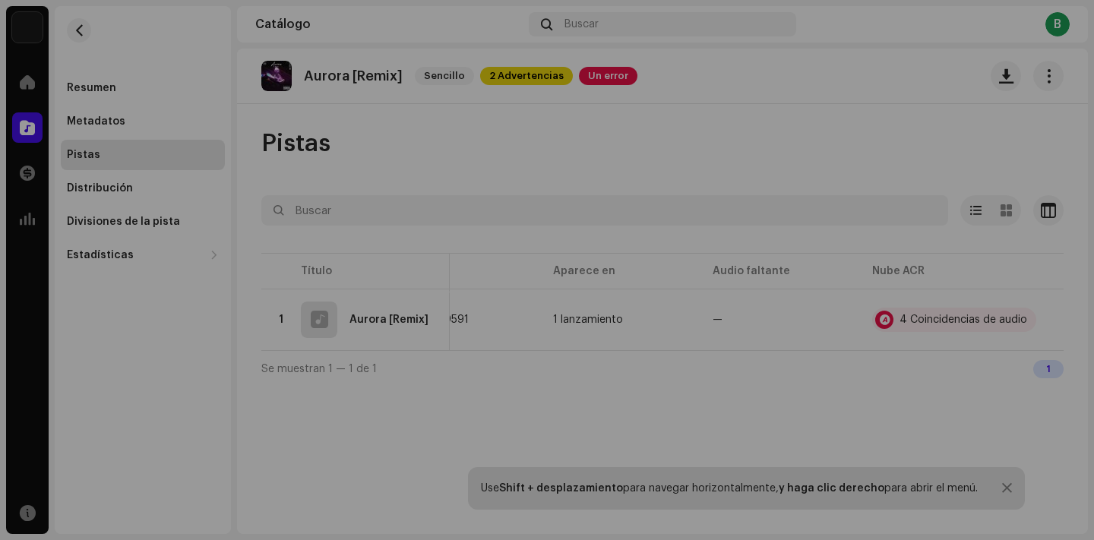
click at [823, 401] on div "Reconocimiento de audio por Remezclas o muestras 4 Todos los resultados requier…" at bounding box center [547, 270] width 1094 height 540
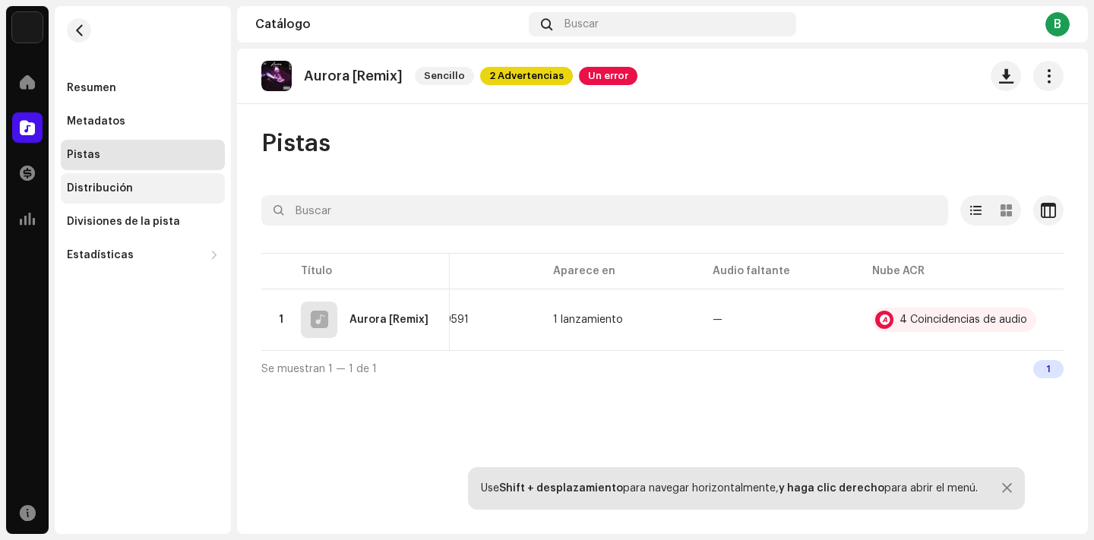
click at [135, 187] on div "Distribución" at bounding box center [143, 188] width 152 height 12
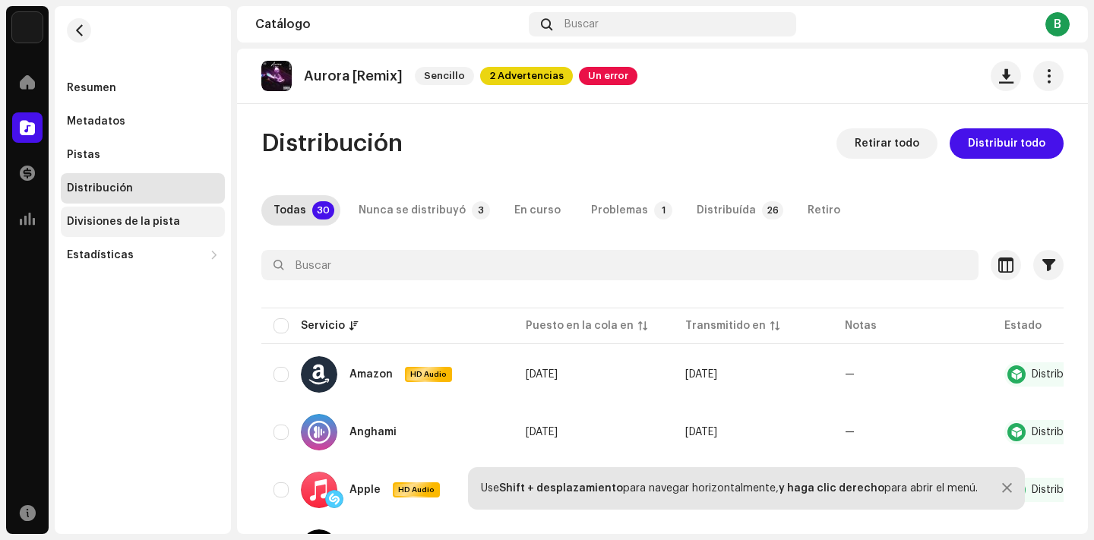
click at [160, 227] on div "Divisiones de la pista" at bounding box center [123, 222] width 113 height 12
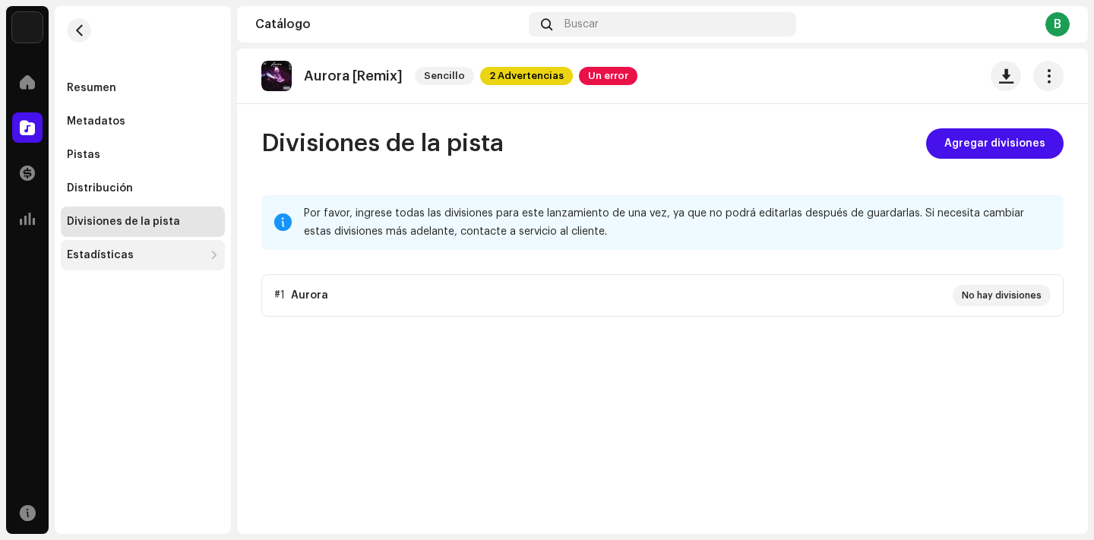
click at [141, 262] on div "Estadísticas" at bounding box center [143, 255] width 164 height 30
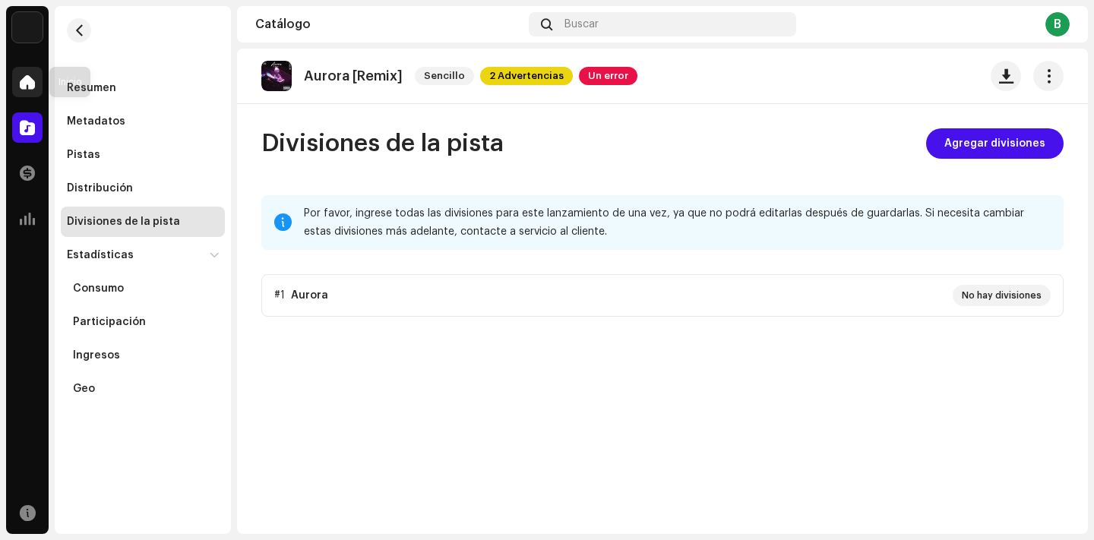
click at [25, 90] on div at bounding box center [27, 82] width 30 height 30
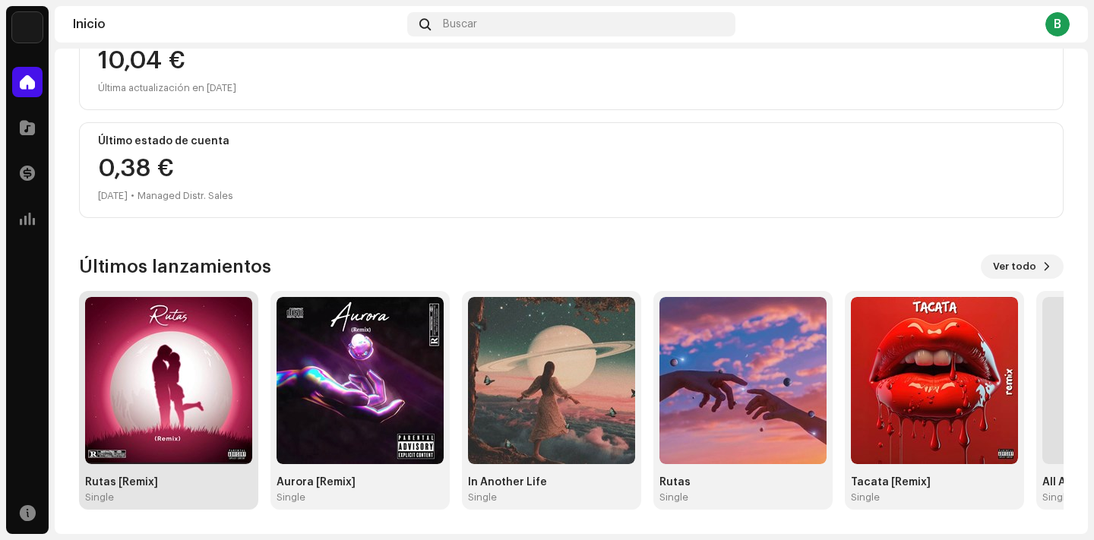
click at [170, 392] on img at bounding box center [168, 380] width 167 height 167
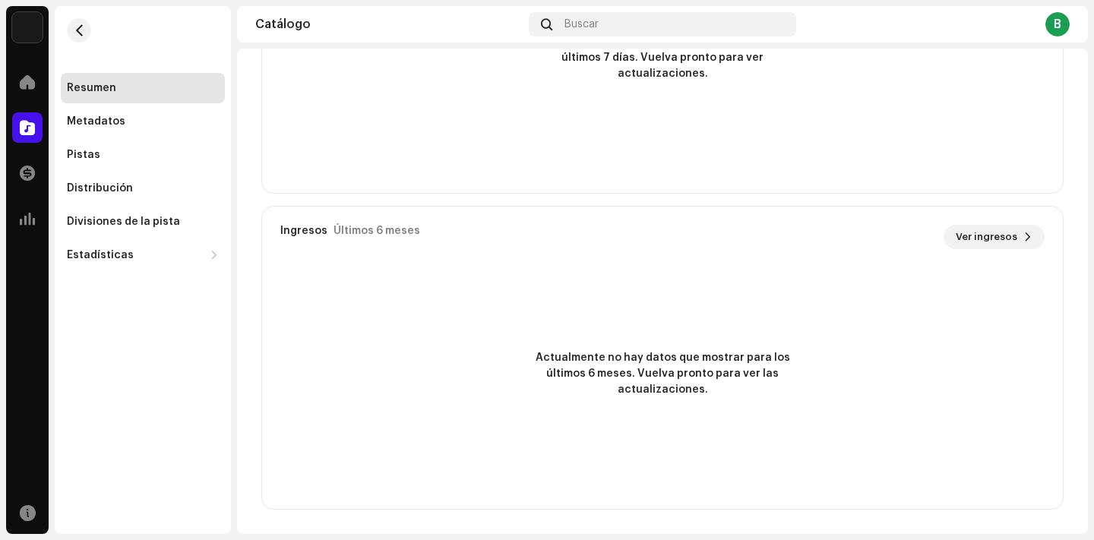
scroll to position [1040, 0]
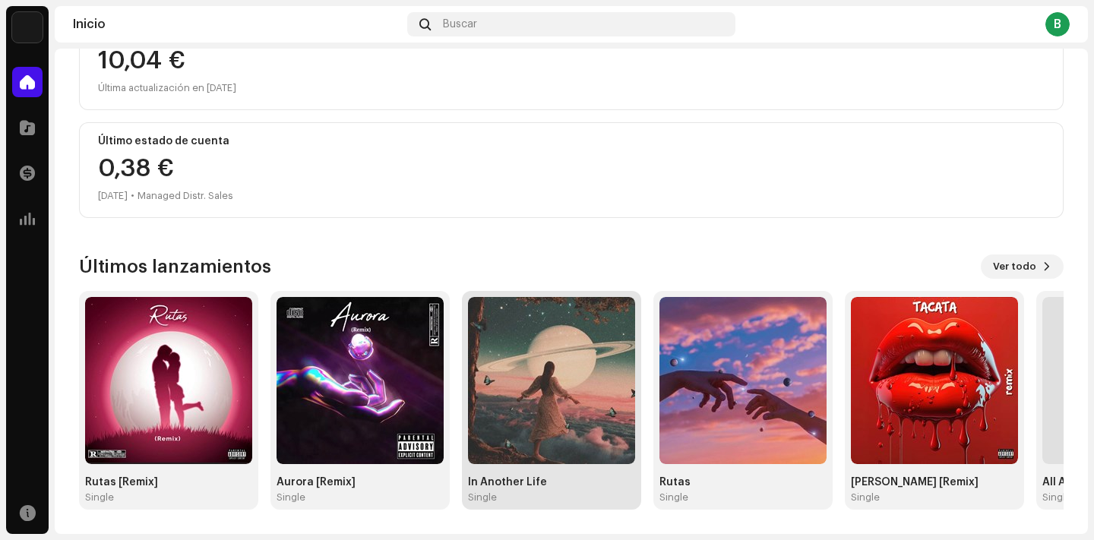
scroll to position [210, 0]
